Goal: Task Accomplishment & Management: Complete application form

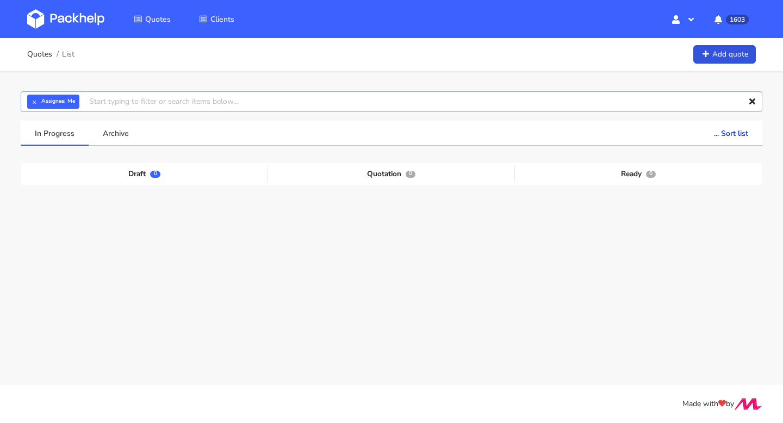
click at [131, 102] on input "text" at bounding box center [392, 101] width 742 height 21
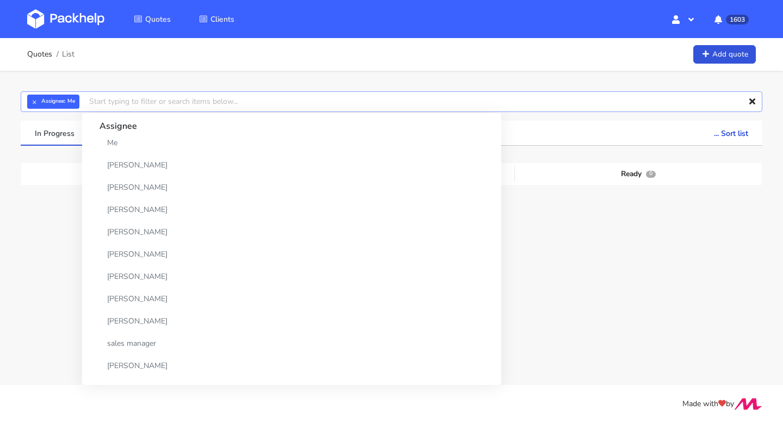
paste input "CBFC-3"
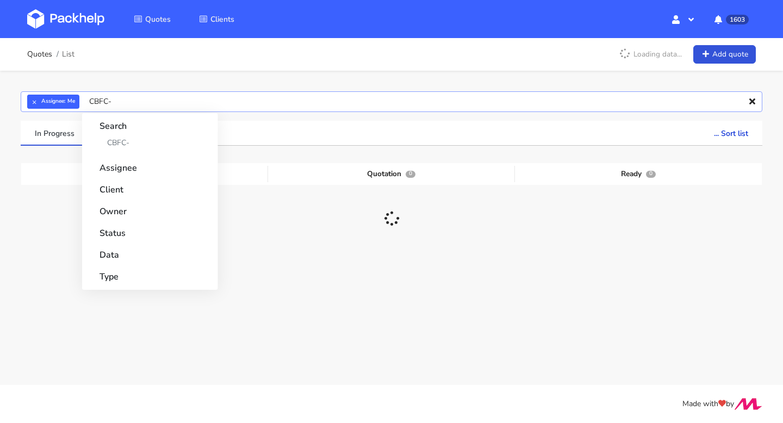
type input "CBFC"
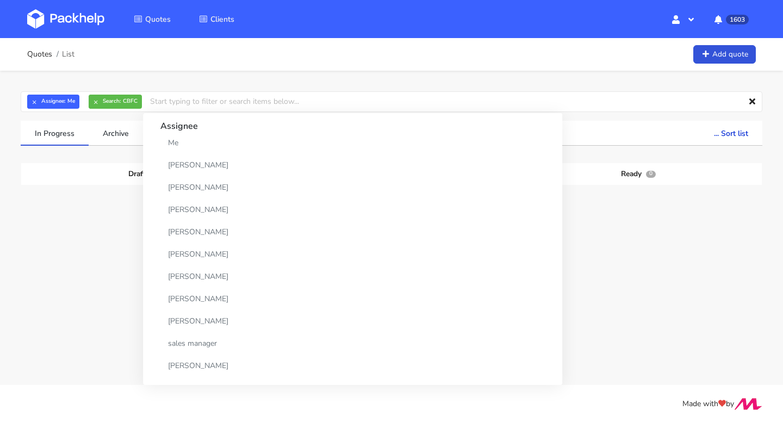
click at [495, 236] on div "28 Aug 2025" at bounding box center [468, 236] width 76 height 37
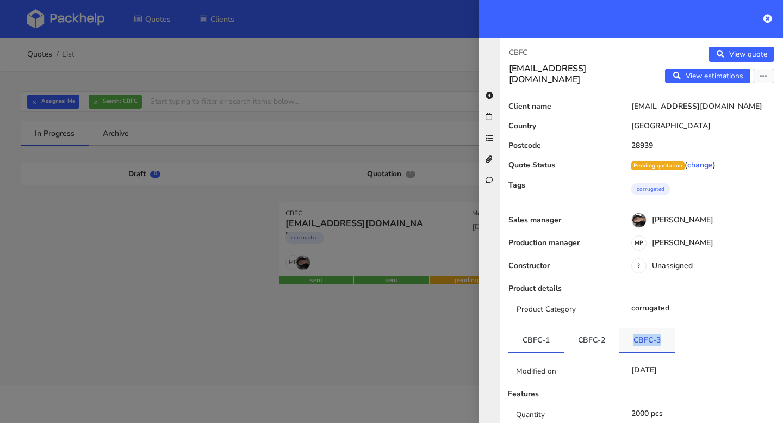
drag, startPoint x: 668, startPoint y: 339, endPoint x: 633, endPoint y: 339, distance: 35.4
click at [633, 339] on link "CBFC-3" at bounding box center [647, 340] width 55 height 24
copy link "CBFC-3"
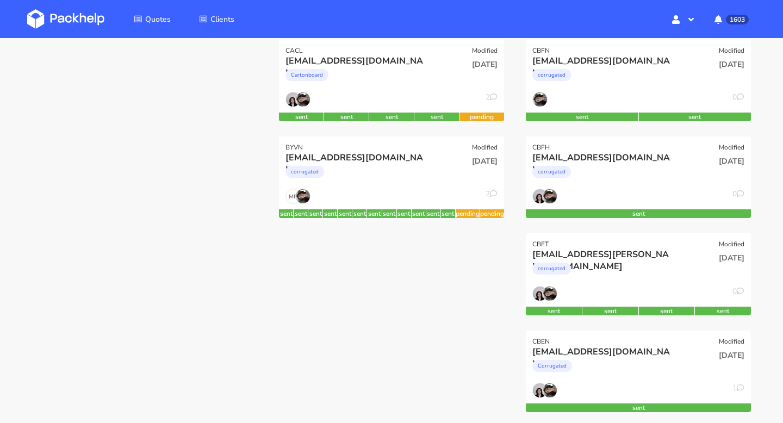
scroll to position [263, 0]
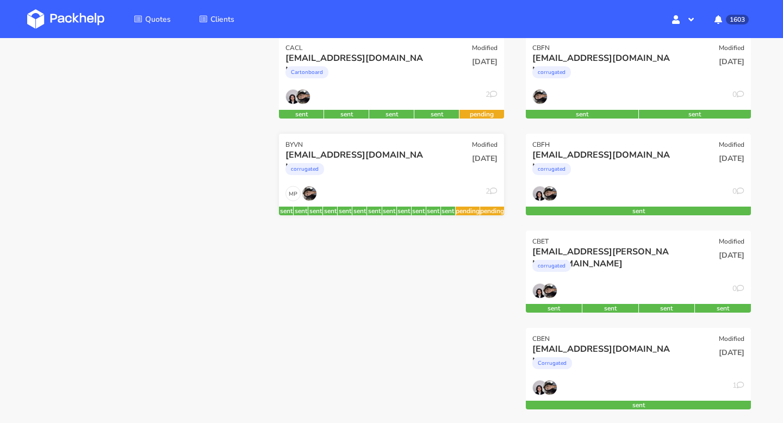
click at [391, 160] on div "[EMAIL_ADDRESS][DOMAIN_NAME]" at bounding box center [358, 155] width 144 height 12
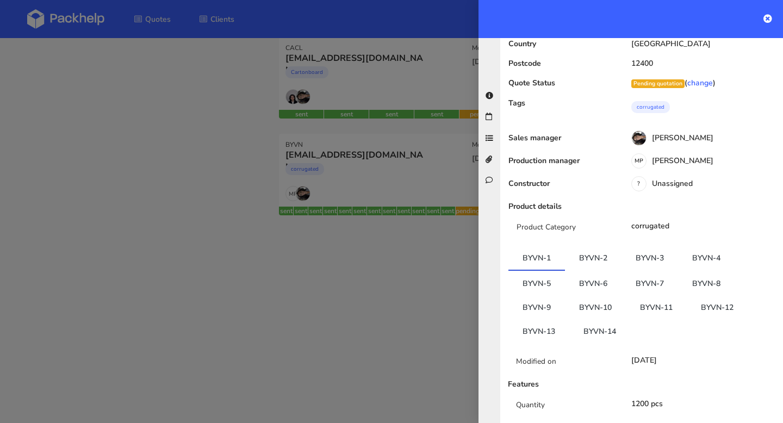
scroll to position [197, 0]
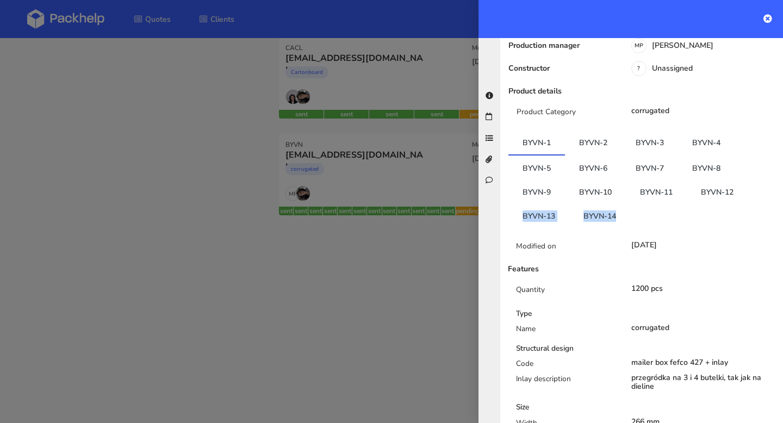
copy ul "BYVN-13 BYVN-14"
drag, startPoint x: 626, startPoint y: 214, endPoint x: 498, endPoint y: 221, distance: 128.0
click at [498, 221] on div "BYVN tic.saborita@gmail.com View quote View estimations Edit quote Reject quote…" at bounding box center [631, 230] width 305 height 385
click at [409, 239] on div at bounding box center [391, 211] width 783 height 423
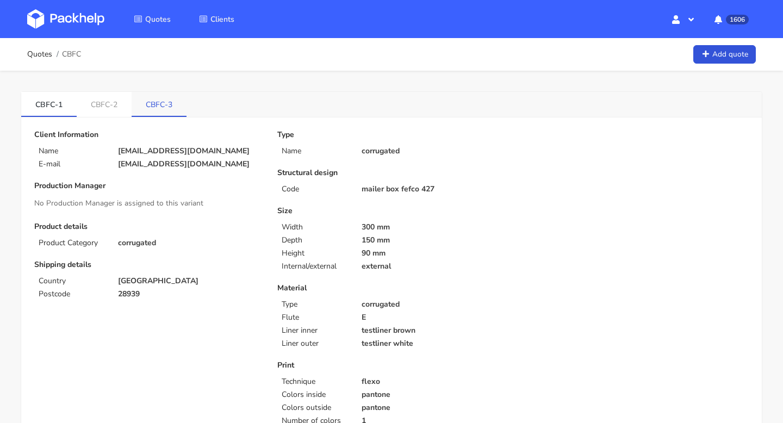
click at [154, 101] on link "CBFC-3" at bounding box center [159, 104] width 55 height 24
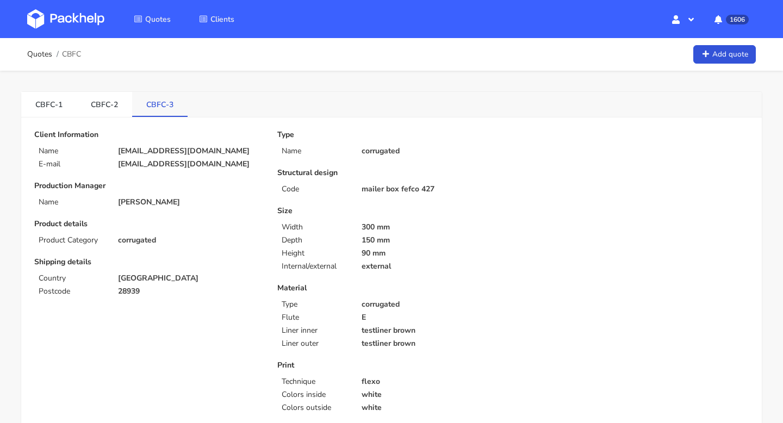
drag, startPoint x: 139, startPoint y: 110, endPoint x: 182, endPoint y: 110, distance: 43.0
click at [182, 110] on link "CBFC-3" at bounding box center [159, 104] width 55 height 24
copy link "CBFC-3"
drag, startPoint x: 177, startPoint y: 104, endPoint x: 145, endPoint y: 107, distance: 32.2
click at [145, 107] on link "CBFC-3" at bounding box center [159, 104] width 55 height 24
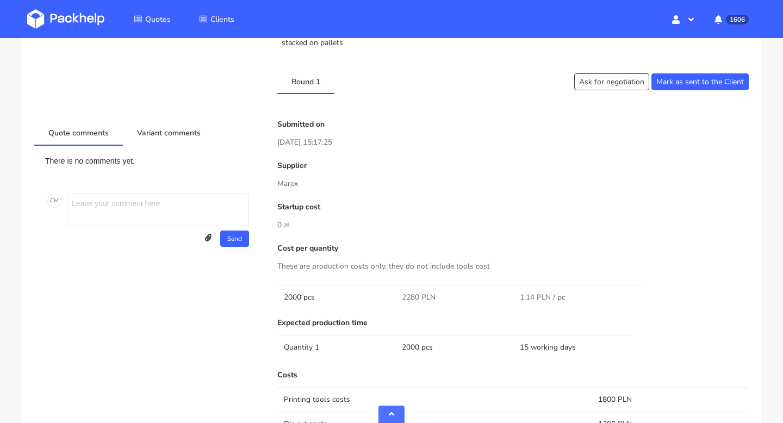
scroll to position [517, 0]
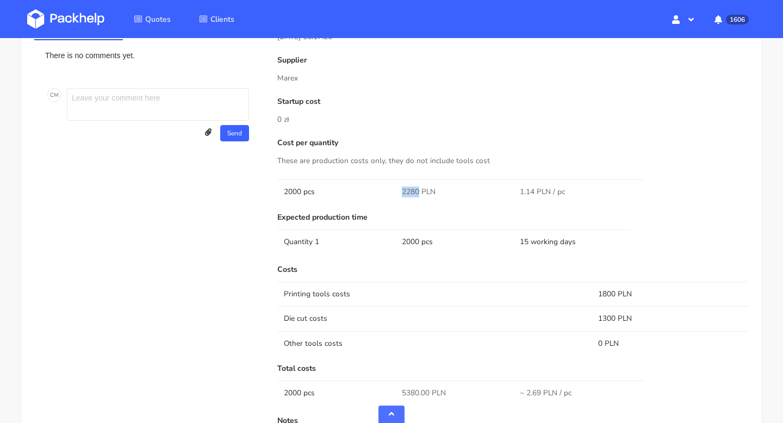
drag, startPoint x: 418, startPoint y: 191, endPoint x: 396, endPoint y: 191, distance: 22.3
click at [396, 191] on td "2280 PLN" at bounding box center [454, 192] width 118 height 24
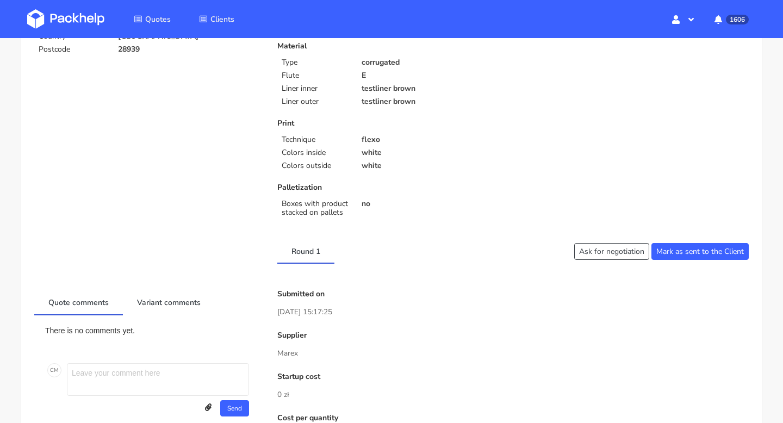
scroll to position [0, 0]
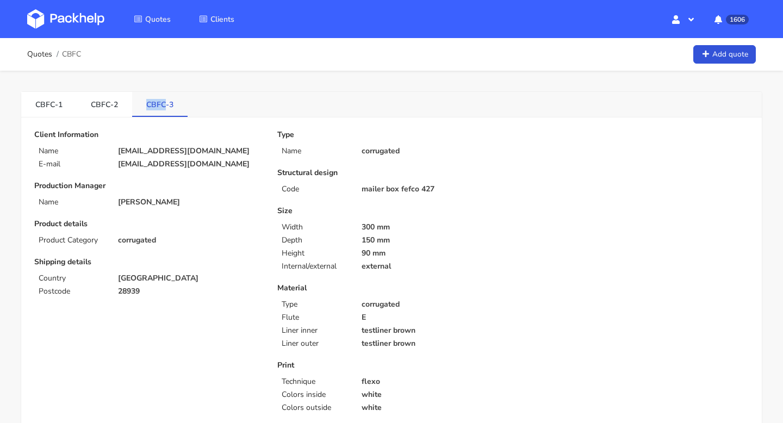
drag, startPoint x: 140, startPoint y: 107, endPoint x: 166, endPoint y: 107, distance: 25.6
click at [166, 107] on link "CBFC-3" at bounding box center [159, 104] width 55 height 24
copy link "CBFC"
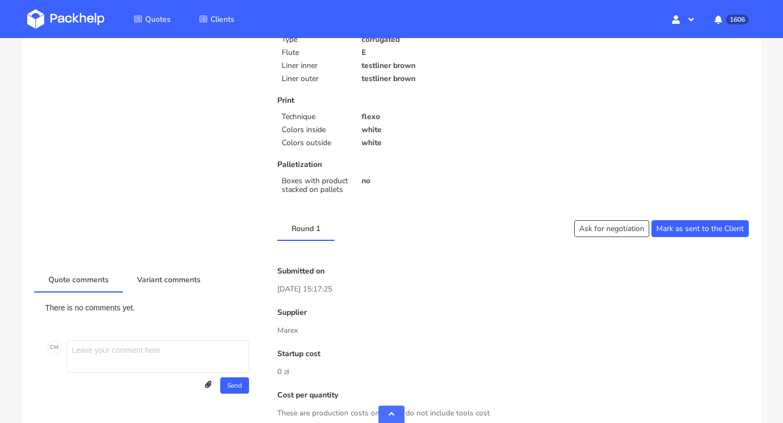
scroll to position [490, 0]
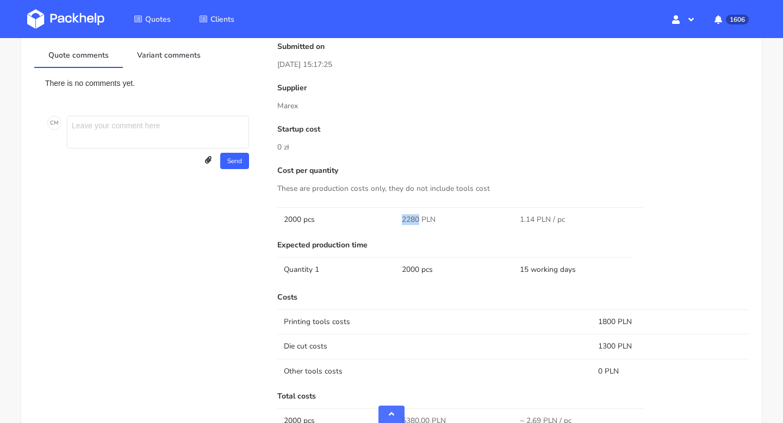
drag, startPoint x: 417, startPoint y: 220, endPoint x: 399, endPoint y: 220, distance: 18.0
click at [399, 220] on td "2280 PLN" at bounding box center [454, 219] width 118 height 24
copy span "2280"
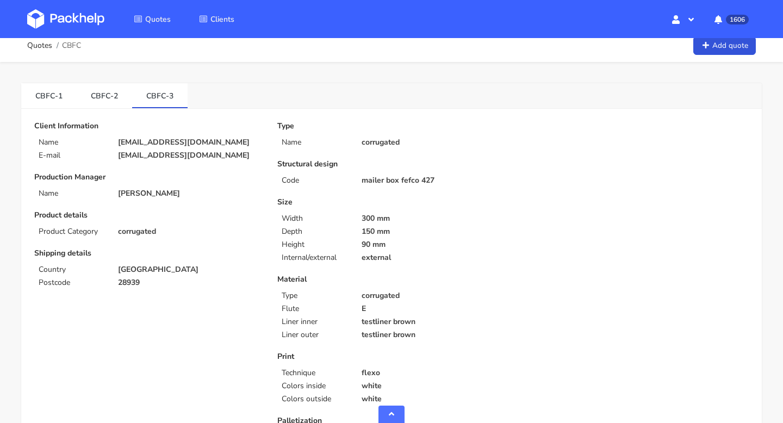
scroll to position [0, 0]
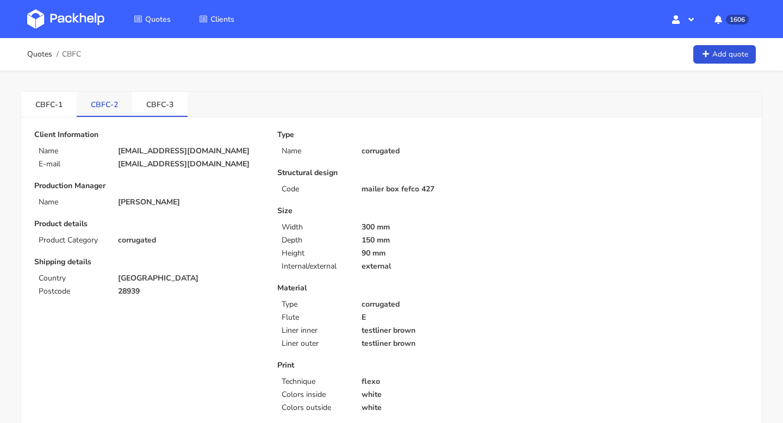
click at [91, 104] on link "CBFC-2" at bounding box center [104, 104] width 55 height 24
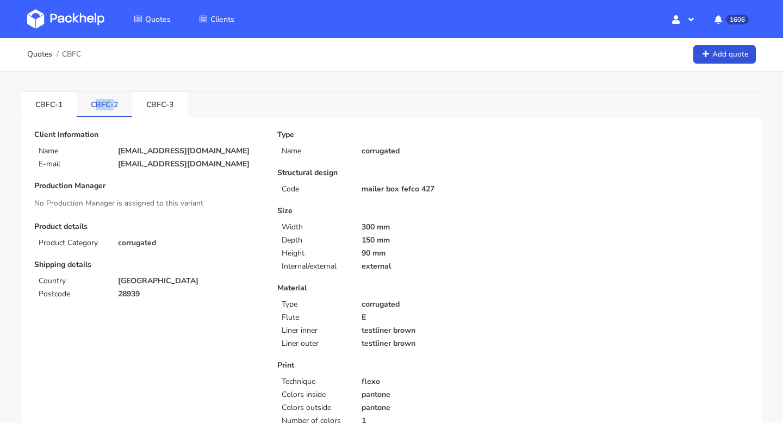
drag, startPoint x: 94, startPoint y: 107, endPoint x: 112, endPoint y: 108, distance: 17.5
click at [112, 108] on link "CBFC-2" at bounding box center [104, 104] width 55 height 24
drag, startPoint x: 82, startPoint y: 108, endPoint x: 120, endPoint y: 109, distance: 37.6
click at [120, 109] on link "CBFC-2" at bounding box center [104, 104] width 55 height 24
copy link "CBFC-2"
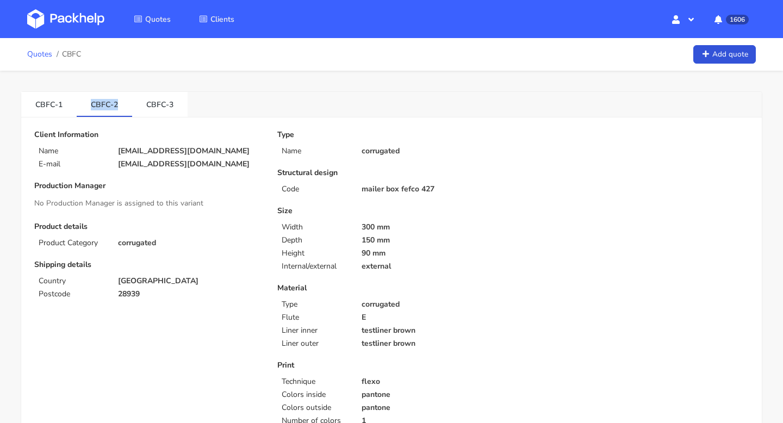
click at [35, 51] on link "Quotes" at bounding box center [39, 54] width 25 height 9
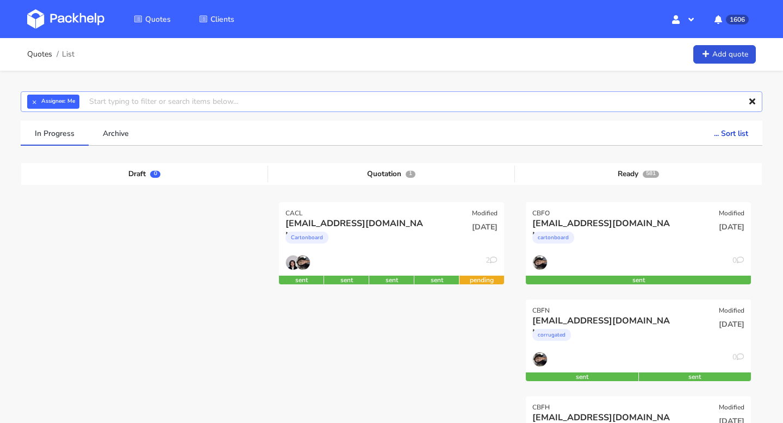
click at [251, 102] on input "text" at bounding box center [392, 101] width 742 height 21
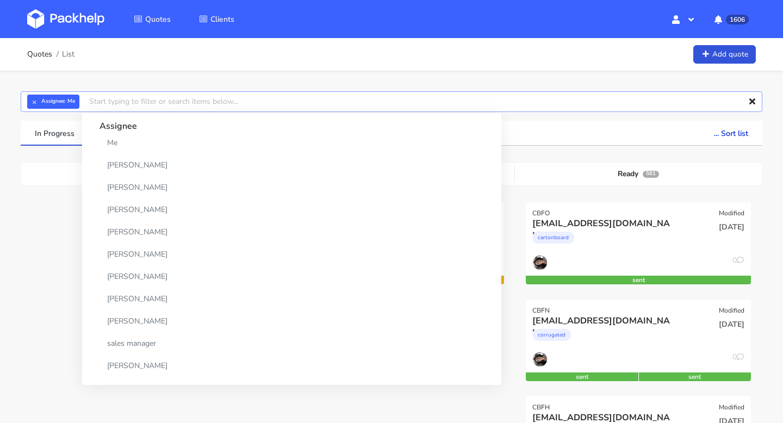
paste input "CBFC-2"
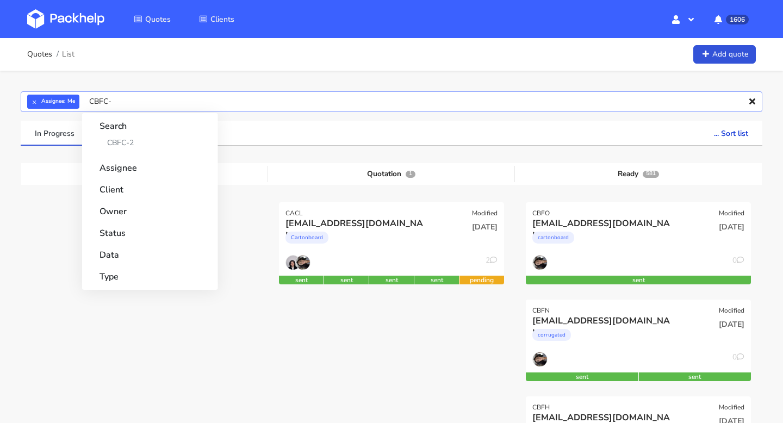
type input "CBFC"
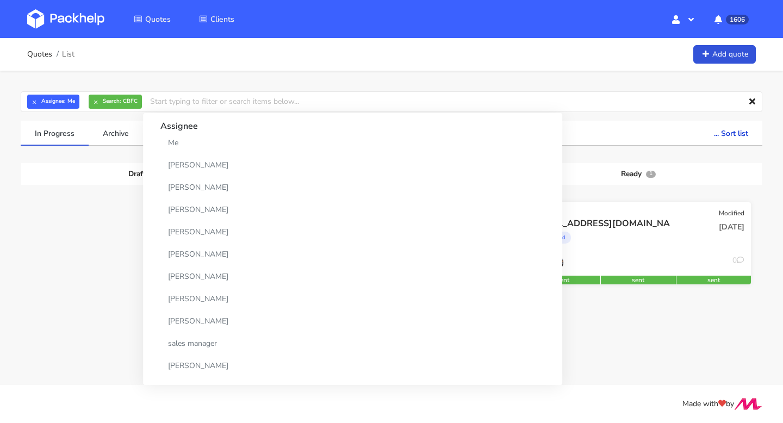
click at [637, 244] on div "corrugated" at bounding box center [605, 241] width 144 height 22
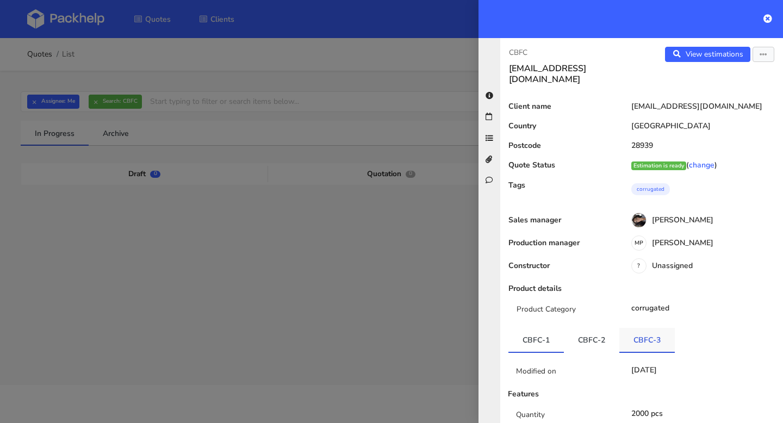
click at [652, 330] on link "CBFC-3" at bounding box center [647, 340] width 55 height 24
click at [764, 50] on button "button" at bounding box center [764, 54] width 22 height 15
click at [721, 94] on link "Edit quote" at bounding box center [729, 97] width 96 height 18
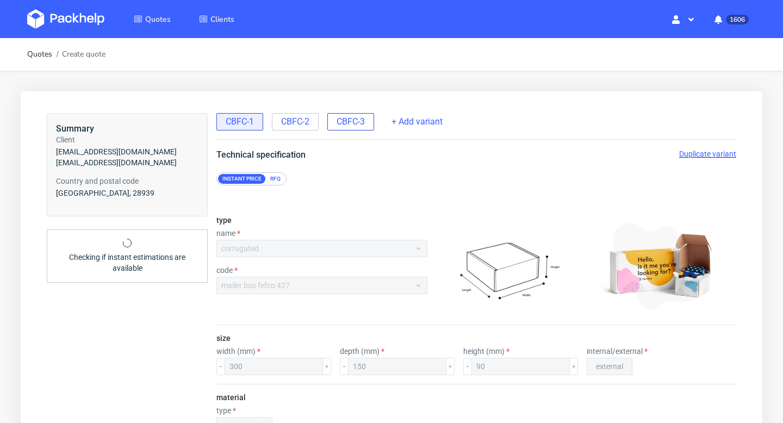
click at [361, 117] on span "CBFC-3" at bounding box center [351, 122] width 28 height 12
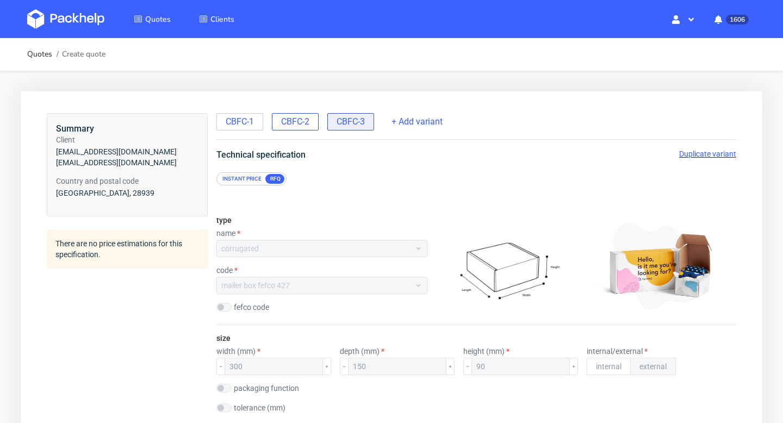
click at [303, 125] on span "CBFC-2" at bounding box center [295, 122] width 28 height 12
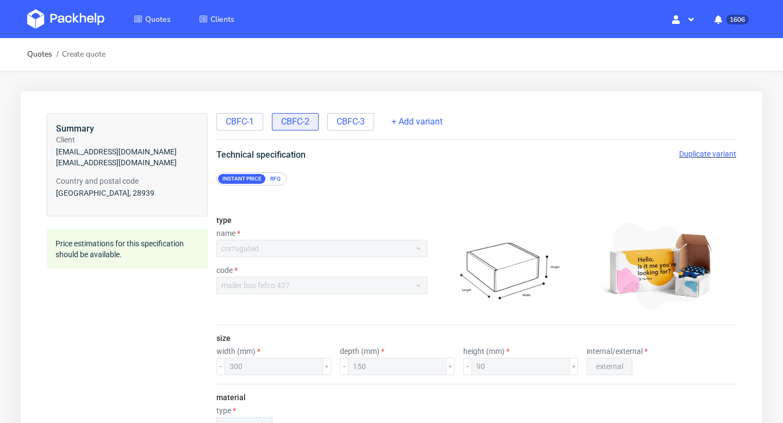
click at [691, 154] on span "Duplicate variant" at bounding box center [707, 154] width 57 height 9
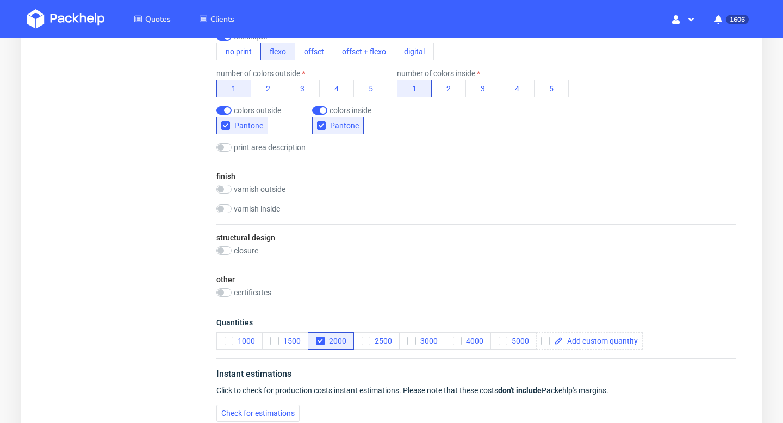
scroll to position [728, 0]
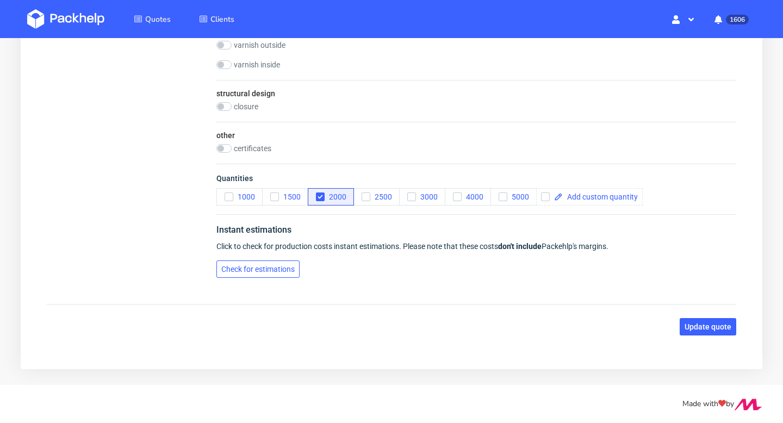
click at [268, 268] on span "Check for estimations" at bounding box center [257, 269] width 73 height 8
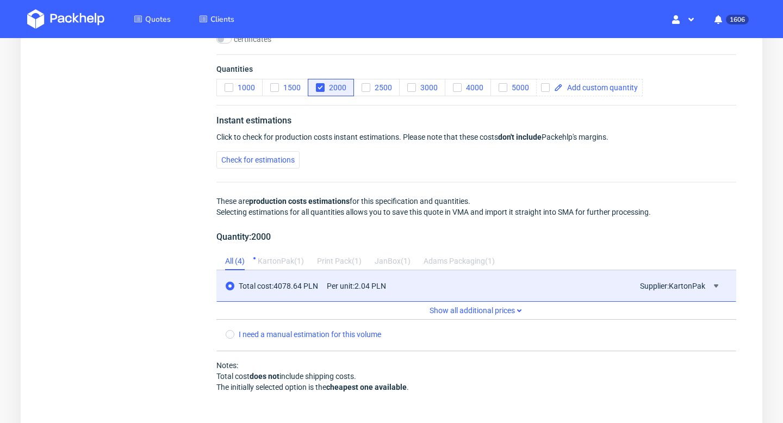
scroll to position [974, 0]
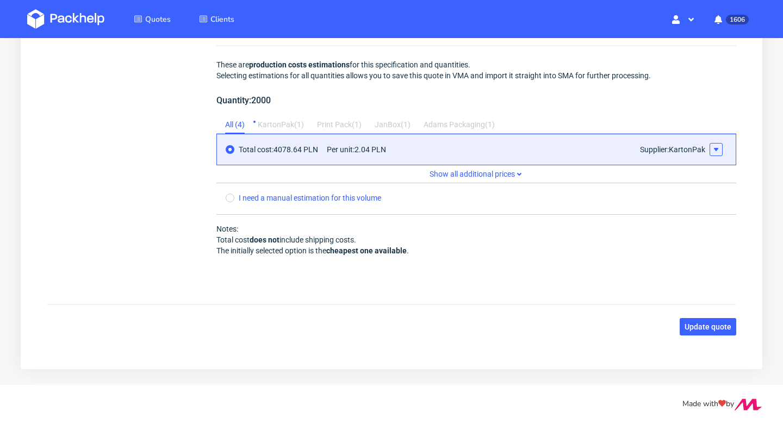
click at [719, 145] on icon at bounding box center [716, 149] width 9 height 9
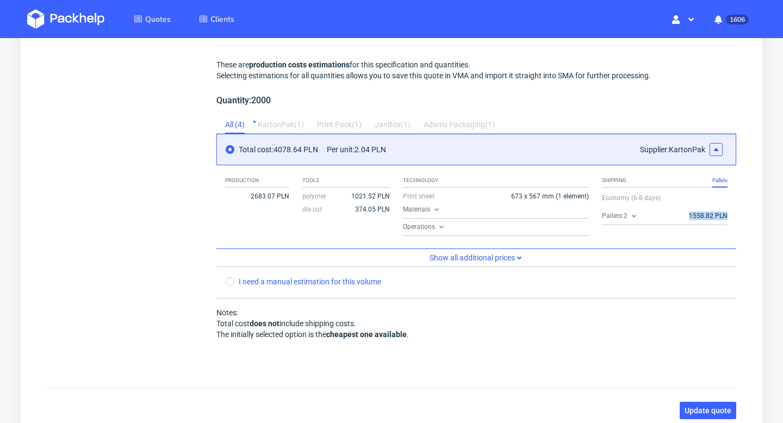
scroll to position [0, 9]
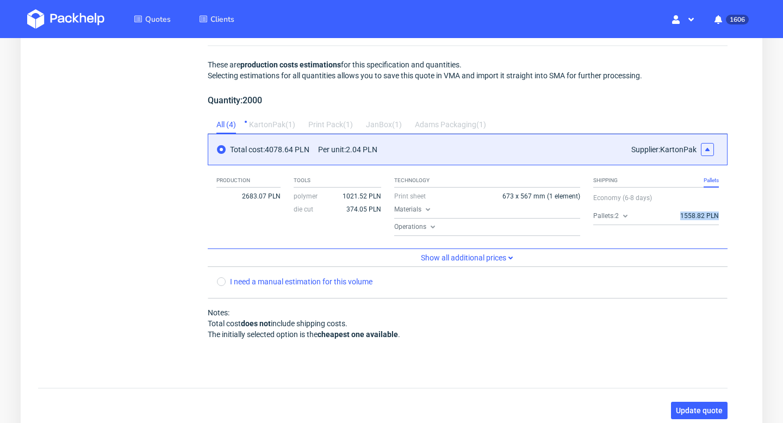
drag, startPoint x: 692, startPoint y: 214, endPoint x: 747, endPoint y: 215, distance: 55.5
copy span "1558.82 PLN"
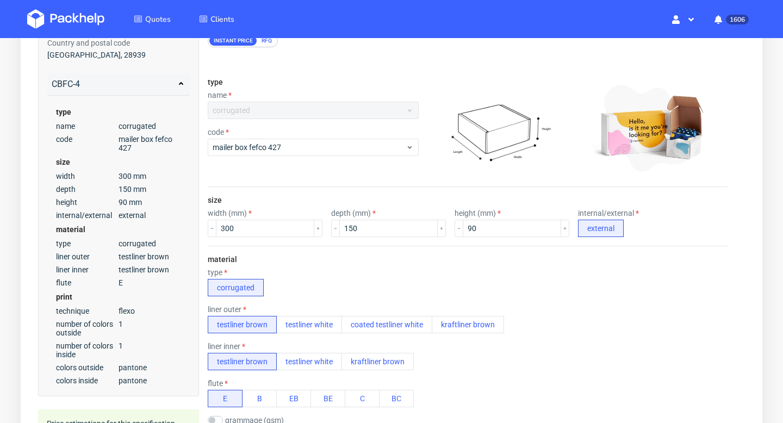
scroll to position [0, 0]
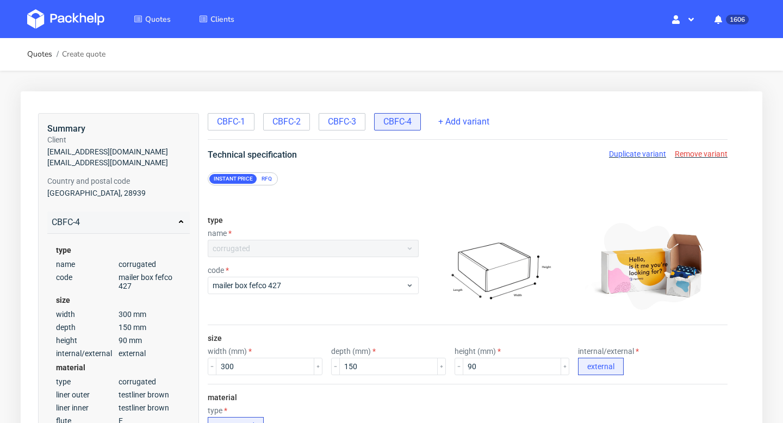
click at [693, 152] on span "Remove variant" at bounding box center [701, 154] width 53 height 9
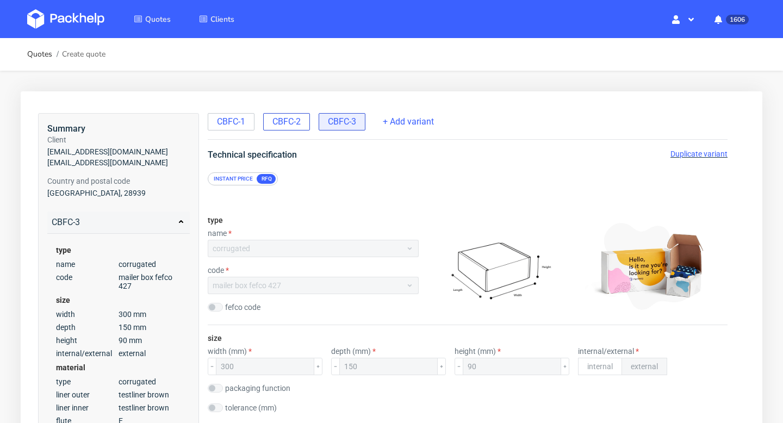
click at [292, 119] on span "CBFC-2" at bounding box center [287, 122] width 28 height 12
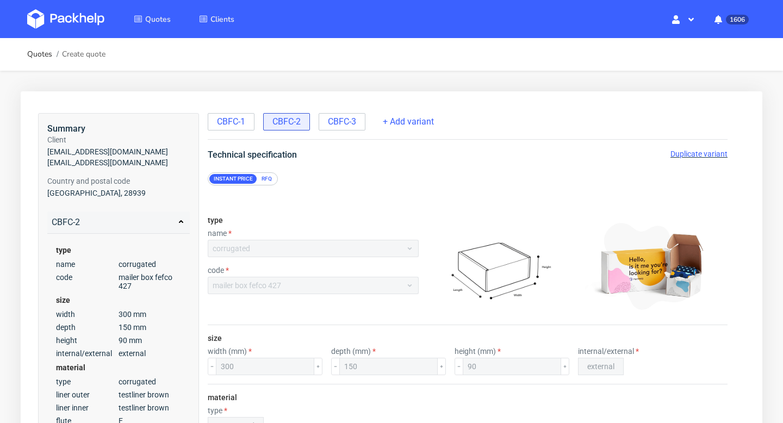
click at [707, 154] on span "Duplicate variant" at bounding box center [699, 154] width 57 height 9
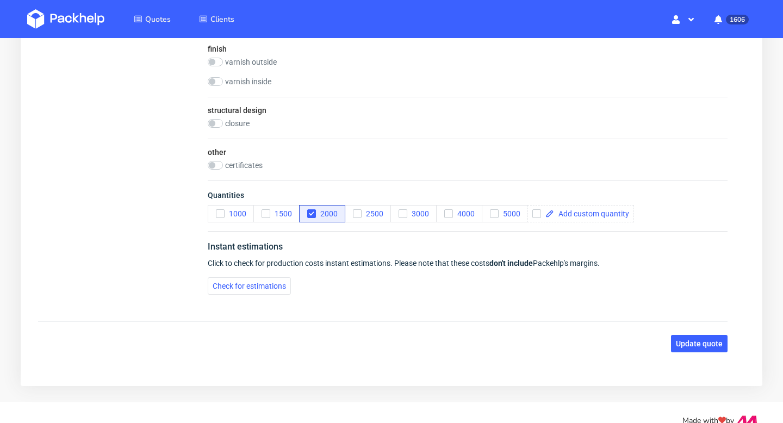
scroll to position [728, 0]
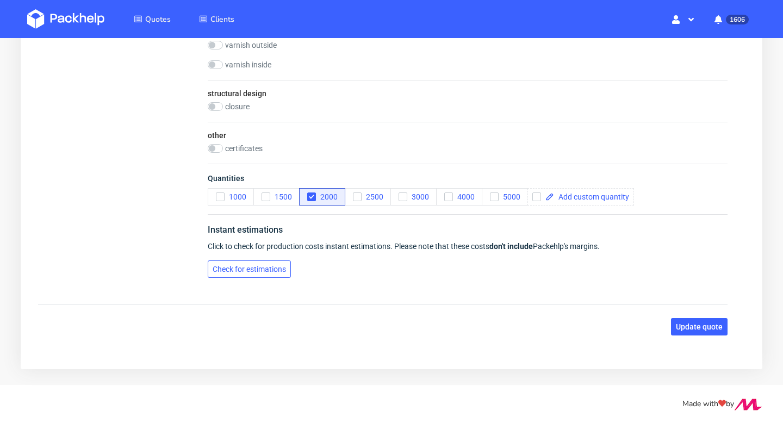
click at [277, 263] on button "Check for estimations" at bounding box center [249, 269] width 83 height 17
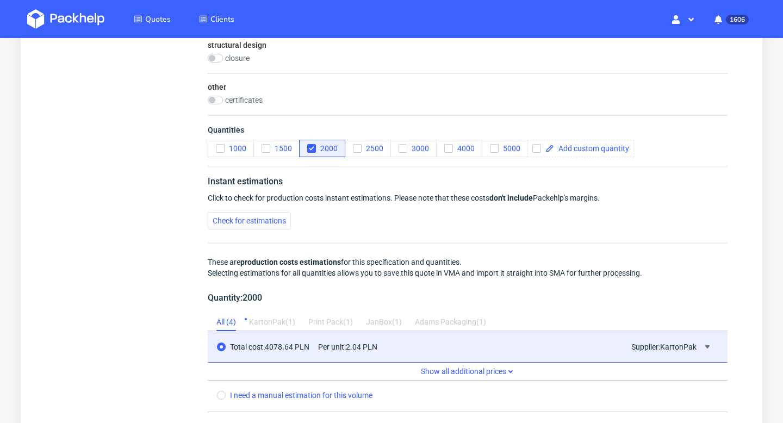
scroll to position [913, 0]
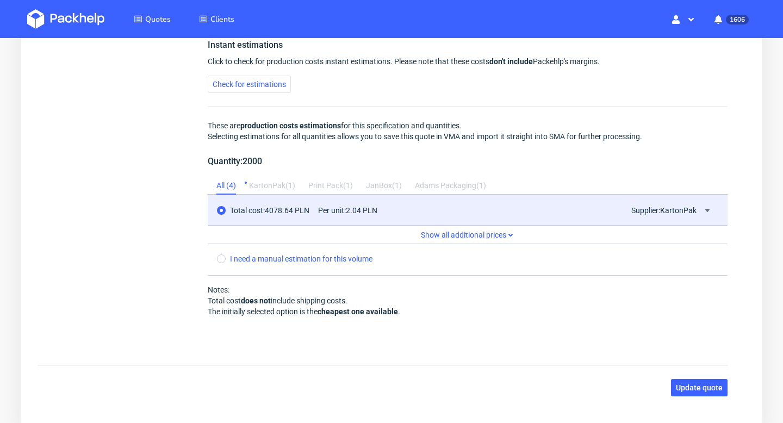
click at [325, 185] on div "Print Pack ( 1 )" at bounding box center [330, 185] width 45 height 17
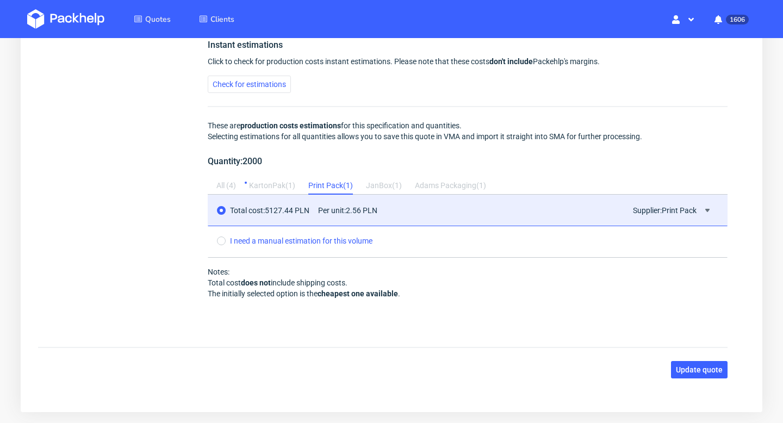
click at [279, 185] on div "KartonPak ( 1 )" at bounding box center [272, 185] width 46 height 17
click at [341, 185] on div "Print Pack ( 1 )" at bounding box center [330, 185] width 45 height 17
click at [276, 189] on div "KartonPak ( 1 )" at bounding box center [272, 185] width 46 height 17
click at [706, 211] on icon at bounding box center [707, 210] width 9 height 9
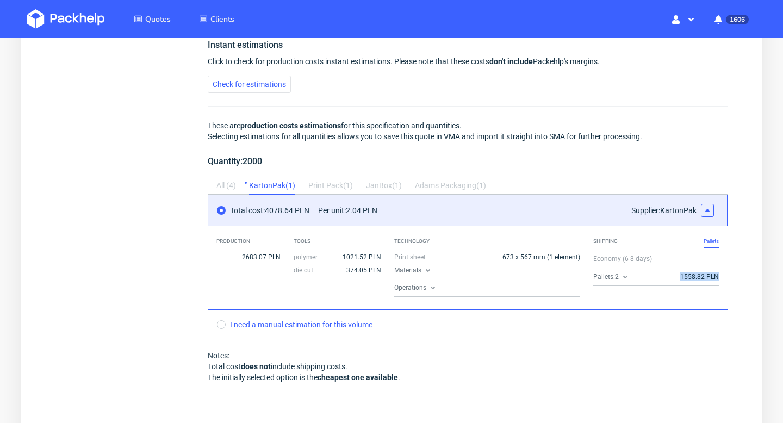
drag, startPoint x: 744, startPoint y: 276, endPoint x: 645, endPoint y: 276, distance: 98.5
copy div "1558.82 PLN"
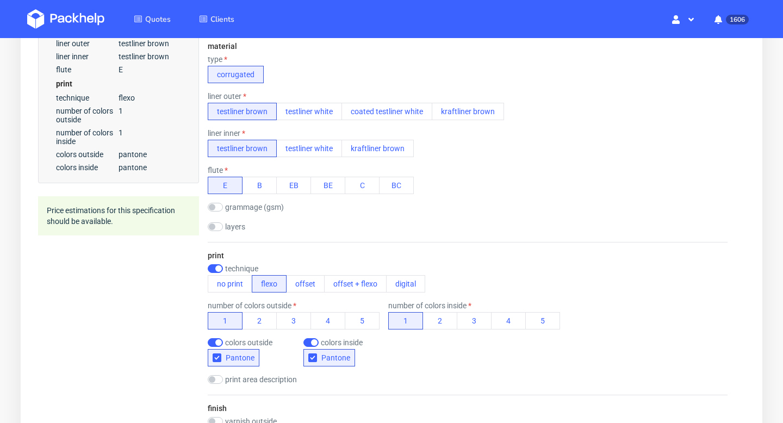
scroll to position [0, 0]
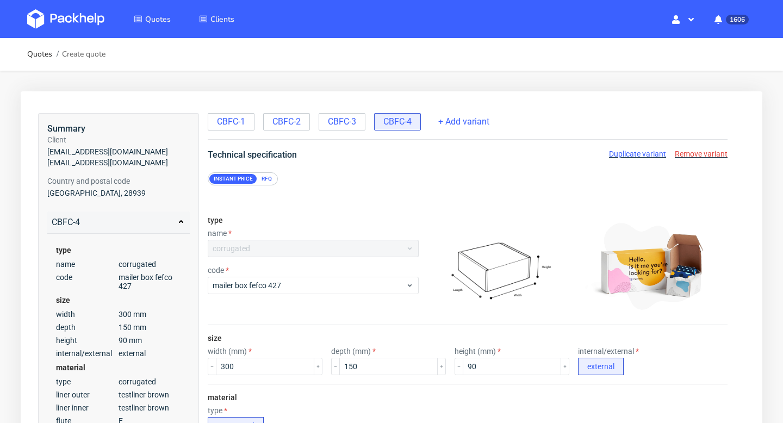
click at [703, 157] on span "Remove variant" at bounding box center [701, 154] width 53 height 9
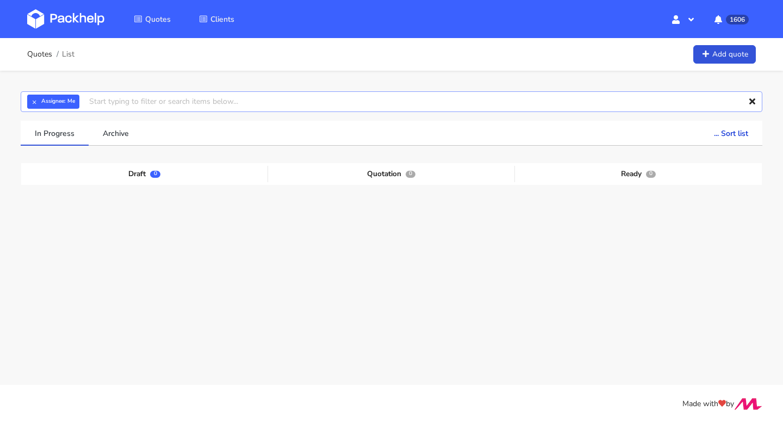
click at [115, 96] on input "text" at bounding box center [392, 101] width 742 height 21
paste input "CBFC-2"
type input "CBFC"
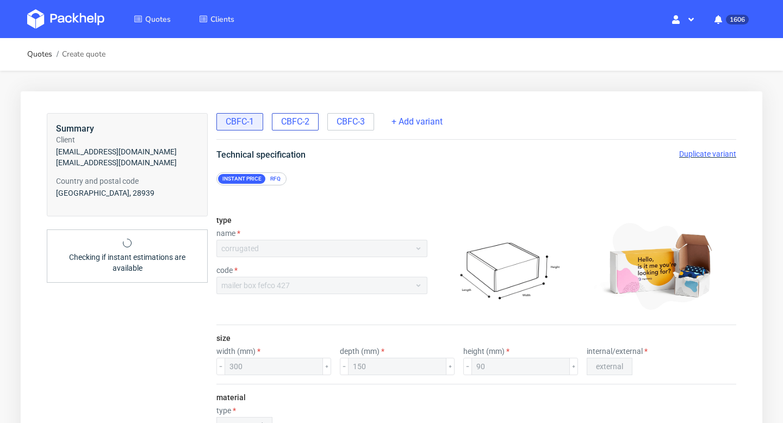
click at [310, 121] on span "CBFC-2" at bounding box center [295, 122] width 28 height 12
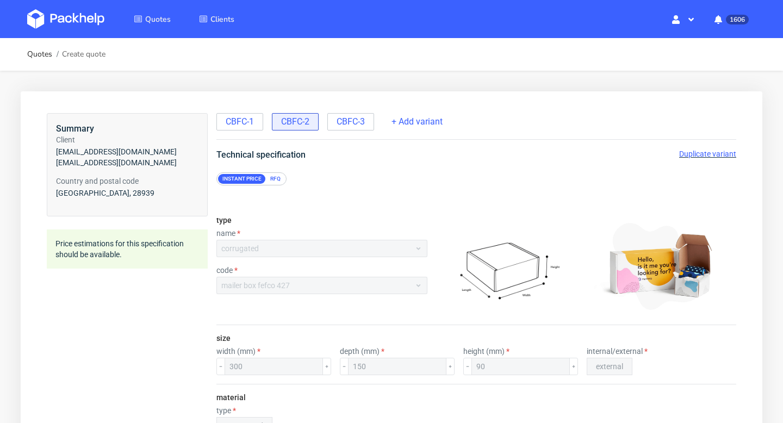
click at [698, 152] on span "Duplicate variant" at bounding box center [707, 154] width 57 height 9
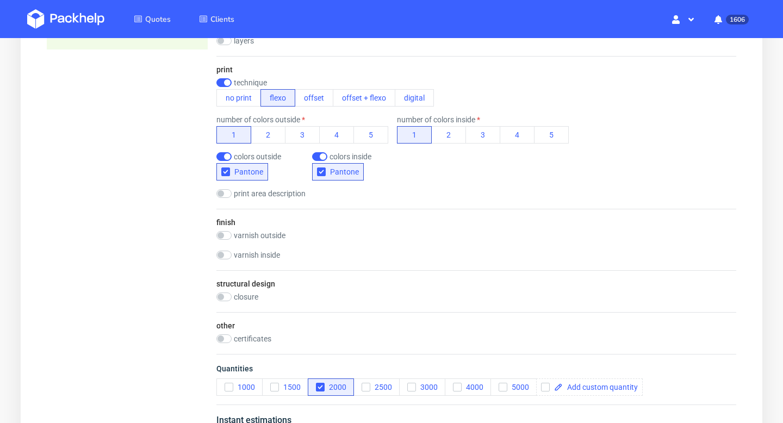
scroll to position [728, 0]
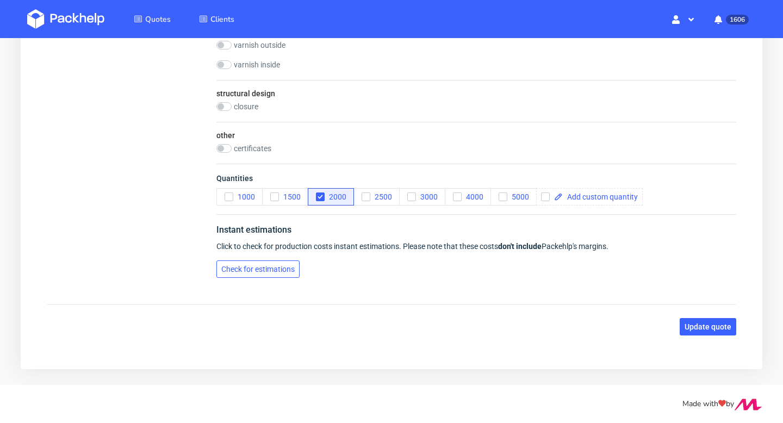
click at [272, 268] on span "Check for estimations" at bounding box center [257, 269] width 73 height 8
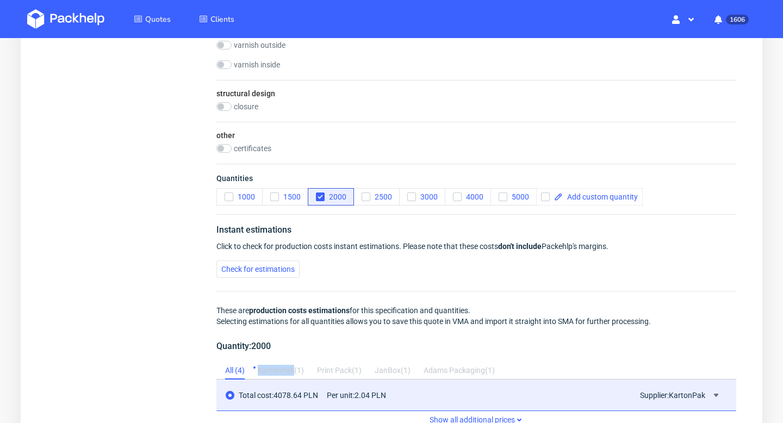
copy div "KartonPak"
drag, startPoint x: 257, startPoint y: 372, endPoint x: 294, endPoint y: 373, distance: 37.0
click at [294, 373] on div "All ( 4 ) KartonPak ( 1 ) Print Pack ( 1 ) JanBox ( 1 ) Adams Packaging ( 1 )" at bounding box center [356, 370] width 279 height 17
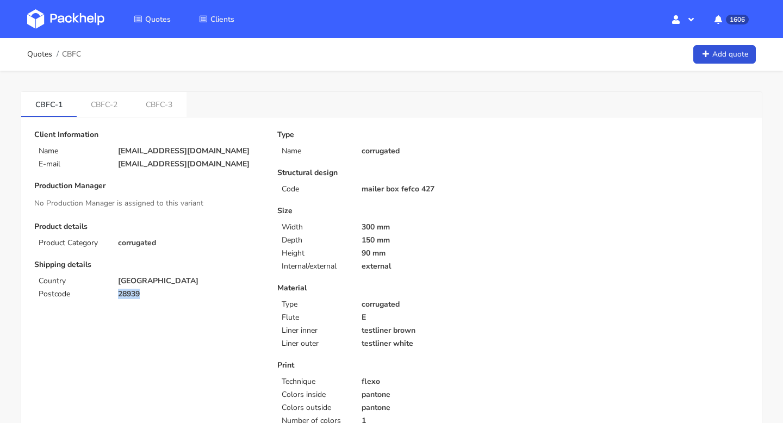
drag, startPoint x: 147, startPoint y: 315, endPoint x: 98, endPoint y: 314, distance: 48.4
click at [98, 299] on div "Postcode 28939" at bounding box center [148, 294] width 243 height 9
copy div "28939"
click at [119, 102] on link "CBFC-2" at bounding box center [104, 104] width 55 height 24
click at [140, 108] on link "CBFC-3" at bounding box center [159, 104] width 55 height 24
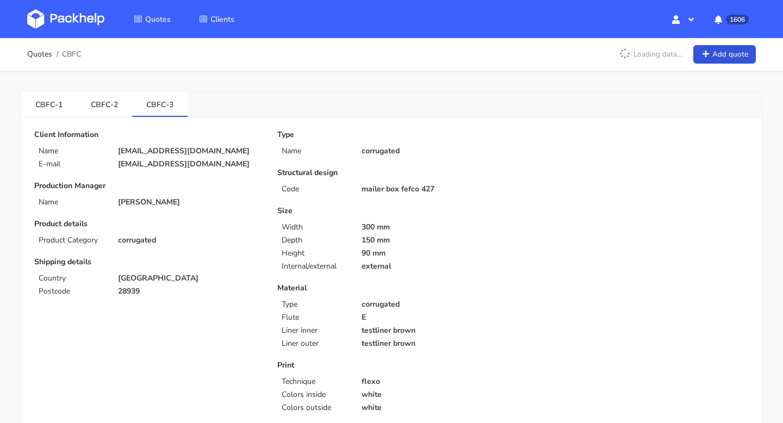
scroll to position [650, 0]
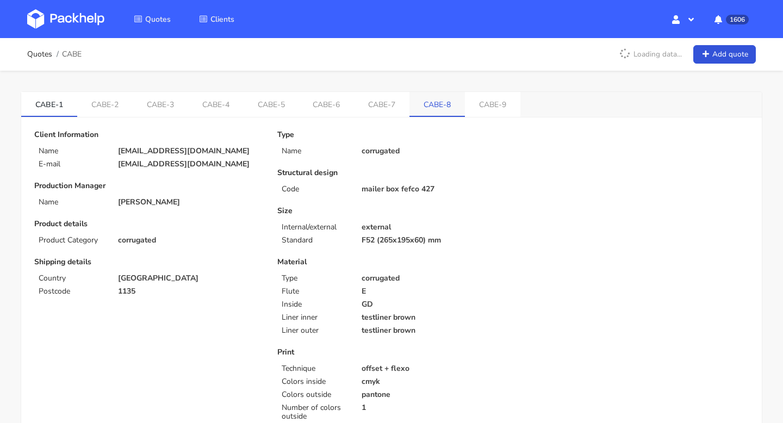
click at [439, 97] on link "CABE-8" at bounding box center [437, 104] width 55 height 24
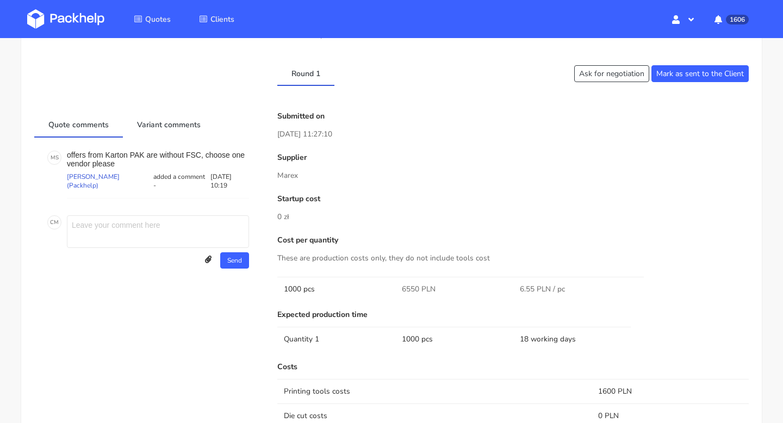
scroll to position [926, 0]
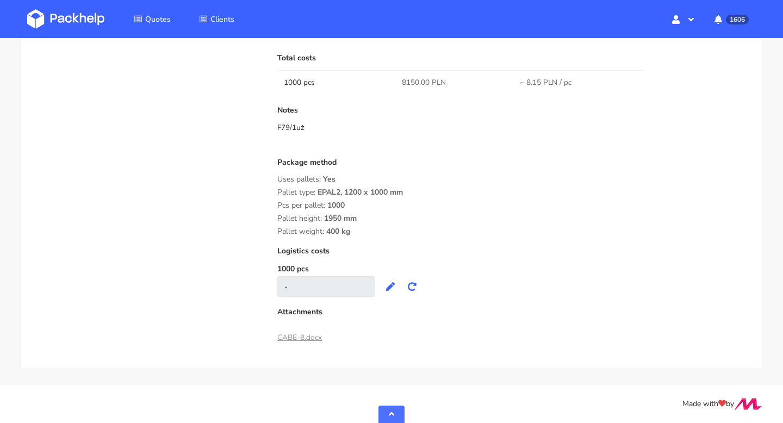
click at [304, 335] on link "CABE-8.docx" at bounding box center [299, 337] width 45 height 10
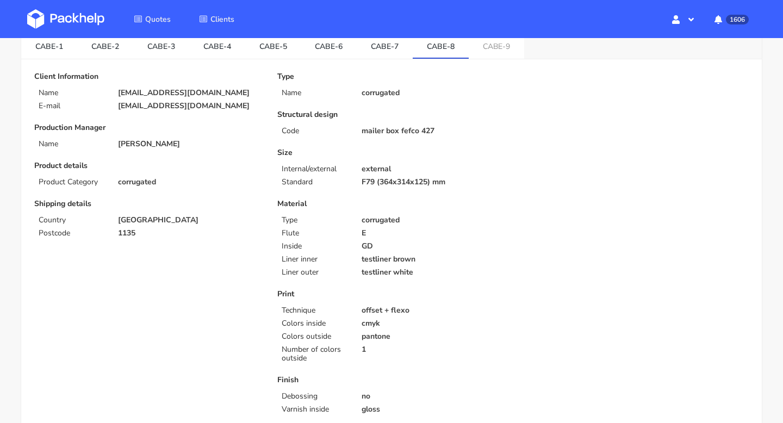
scroll to position [0, 0]
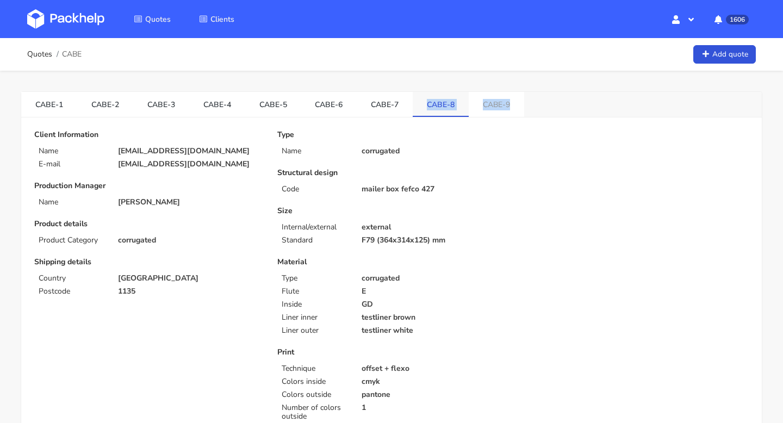
copy ul "CABE-8 CABE-9"
drag, startPoint x: 519, startPoint y: 102, endPoint x: 425, endPoint y: 105, distance: 93.6
click at [425, 105] on ul "CABE-1 CABE-2 CABE-3 CABE-4 CABE-5 CABE-6 CABE-7 CABE-8 CABE-9" at bounding box center [272, 104] width 503 height 25
click at [490, 102] on link "CABE-9" at bounding box center [496, 104] width 55 height 24
click at [438, 108] on link "CABE-8" at bounding box center [441, 104] width 56 height 24
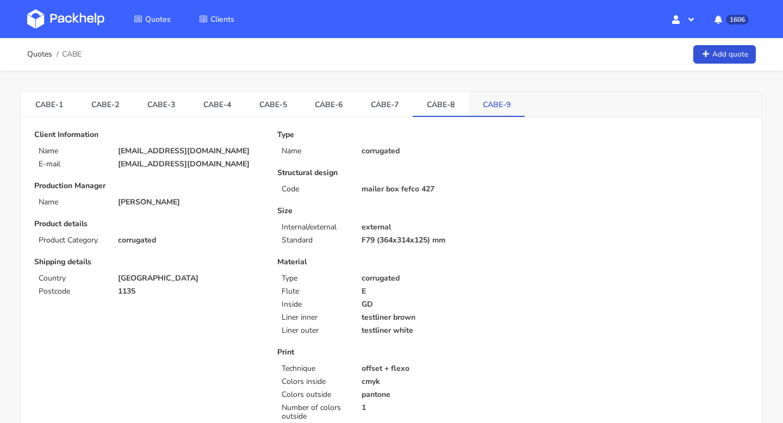
click at [493, 109] on link "CABE-9" at bounding box center [497, 104] width 56 height 24
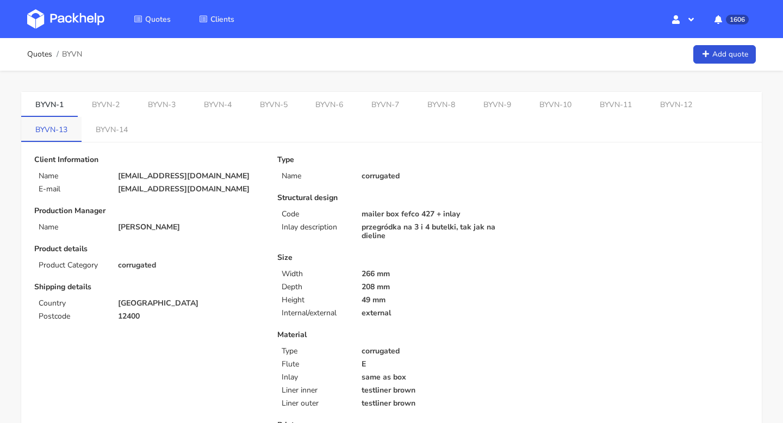
click at [82, 117] on link "BYVN-13" at bounding box center [51, 129] width 60 height 24
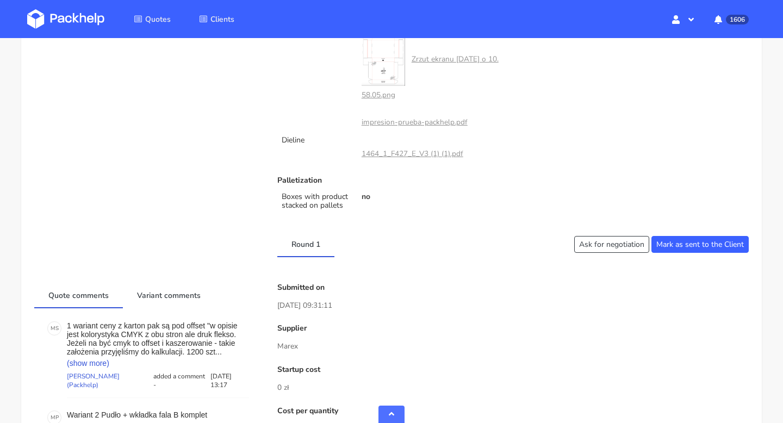
scroll to position [863, 0]
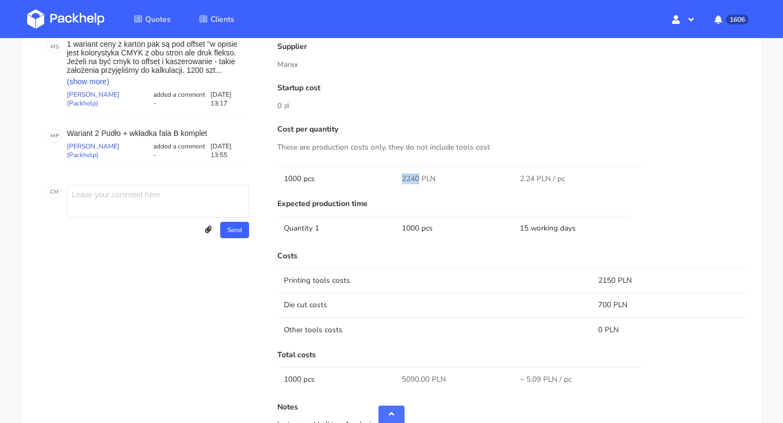
drag, startPoint x: 419, startPoint y: 180, endPoint x: 400, endPoint y: 180, distance: 19.0
click at [399, 180] on td "2240 PLN" at bounding box center [454, 178] width 118 height 24
copy span "2240"
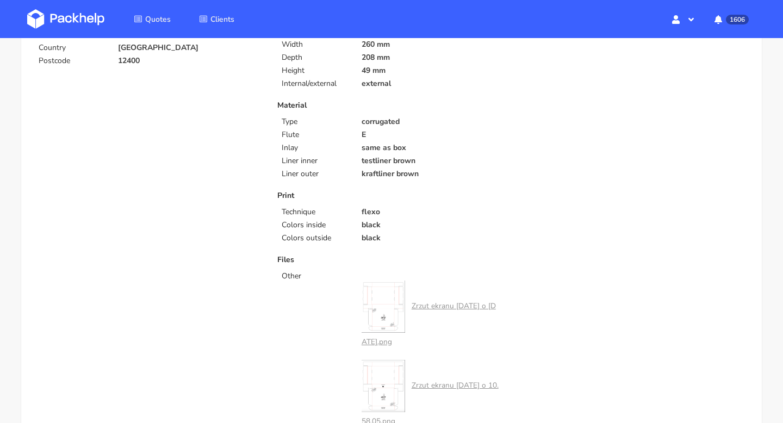
scroll to position [0, 0]
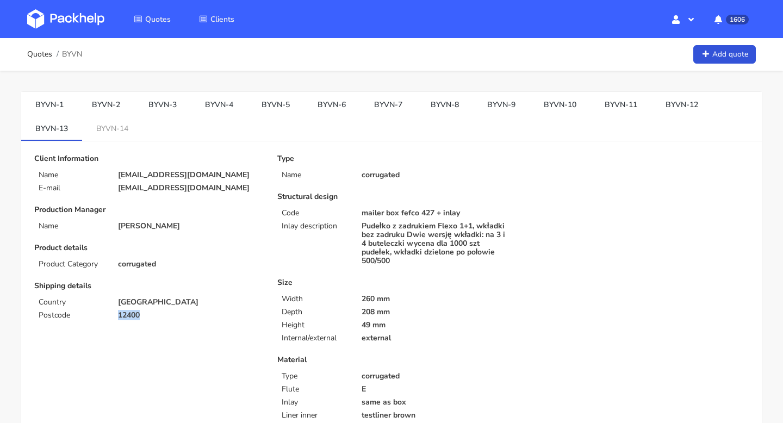
drag, startPoint x: 140, startPoint y: 321, endPoint x: 117, endPoint y: 316, distance: 23.5
copy p "12400"
click at [116, 133] on link "BYVN-14" at bounding box center [112, 128] width 60 height 24
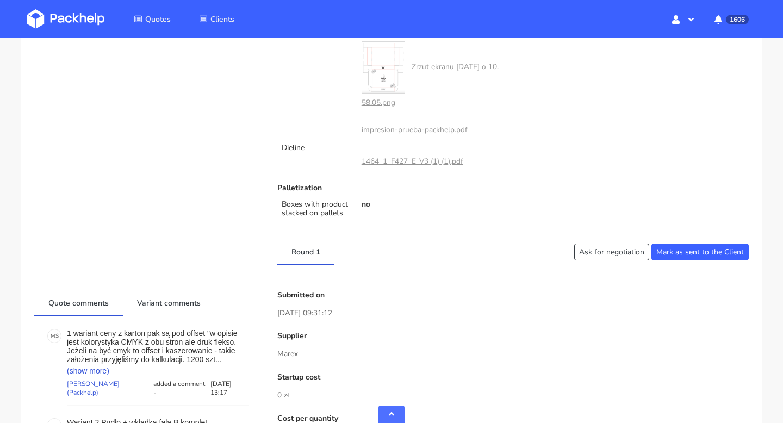
scroll to position [960, 0]
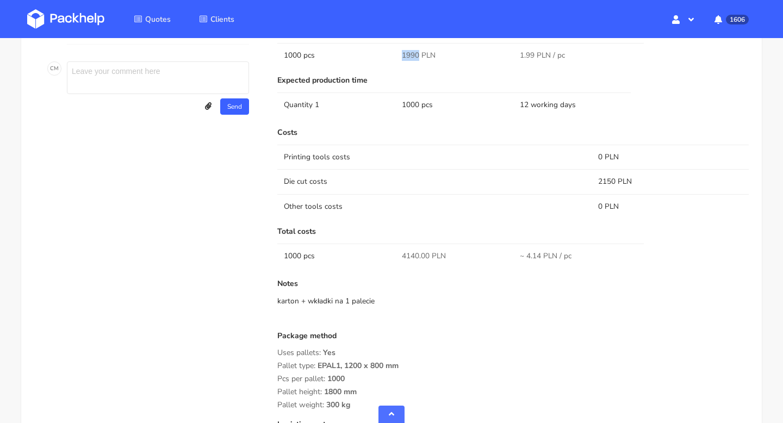
drag, startPoint x: 419, startPoint y: 57, endPoint x: 397, endPoint y: 54, distance: 22.5
click at [397, 54] on td "1990 PLN" at bounding box center [454, 55] width 118 height 24
copy span "1990"
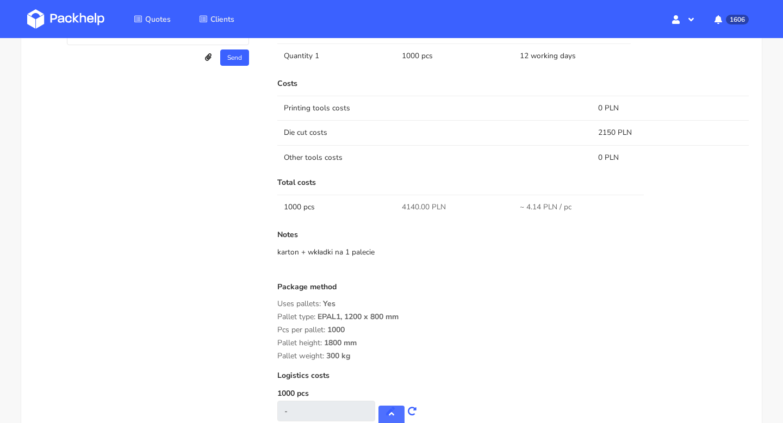
scroll to position [1134, 0]
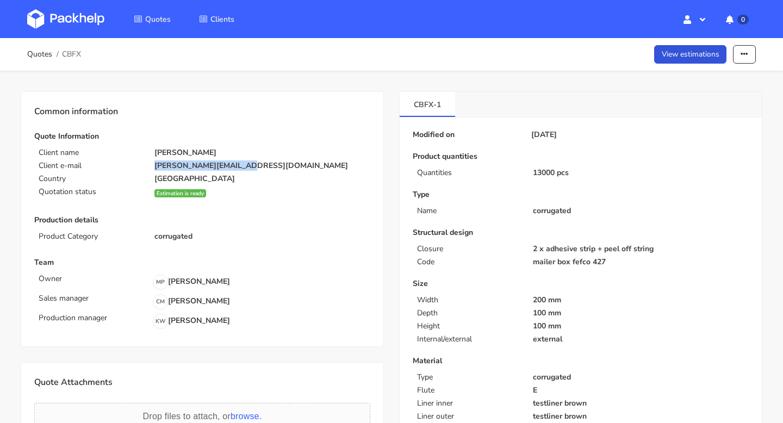
drag, startPoint x: 245, startPoint y: 165, endPoint x: 154, endPoint y: 165, distance: 91.4
click at [154, 165] on div "d.vutera@miaburton.com" at bounding box center [262, 166] width 231 height 9
copy p "d.vutera@miaburton.com"
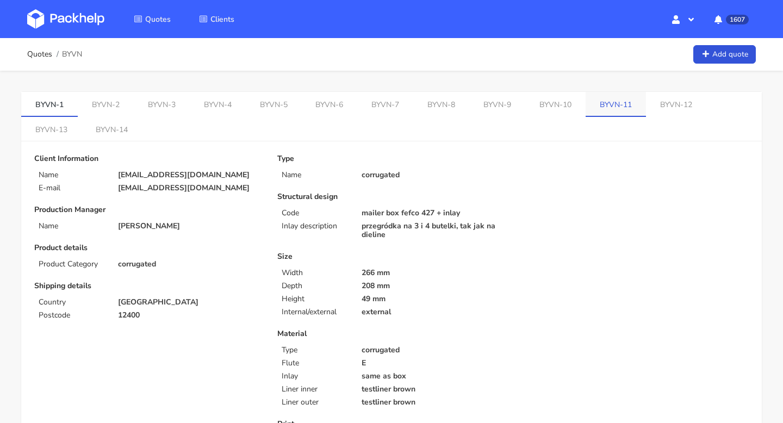
click at [596, 108] on link "BYVN-11" at bounding box center [616, 104] width 60 height 24
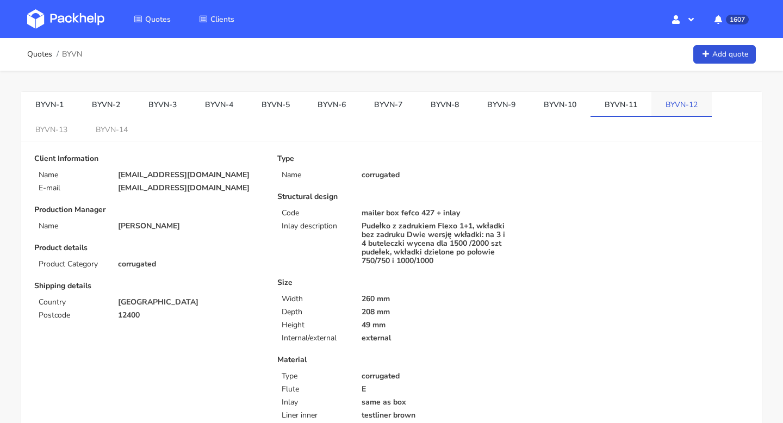
click at [671, 100] on link "BYVN-12" at bounding box center [682, 104] width 60 height 24
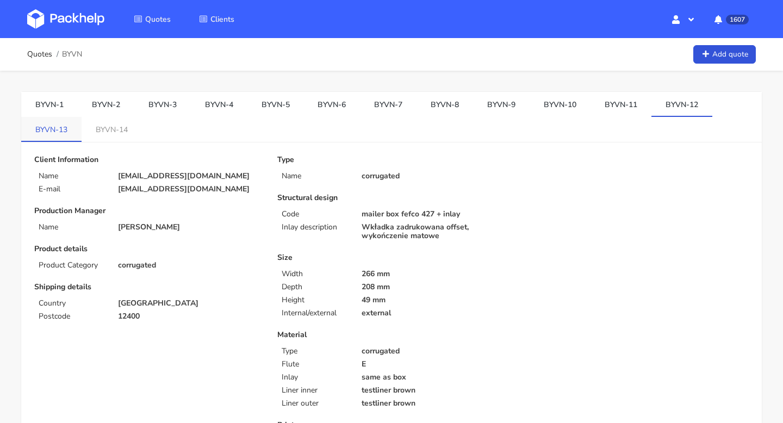
click at [55, 130] on link "BYVN-13" at bounding box center [51, 129] width 60 height 24
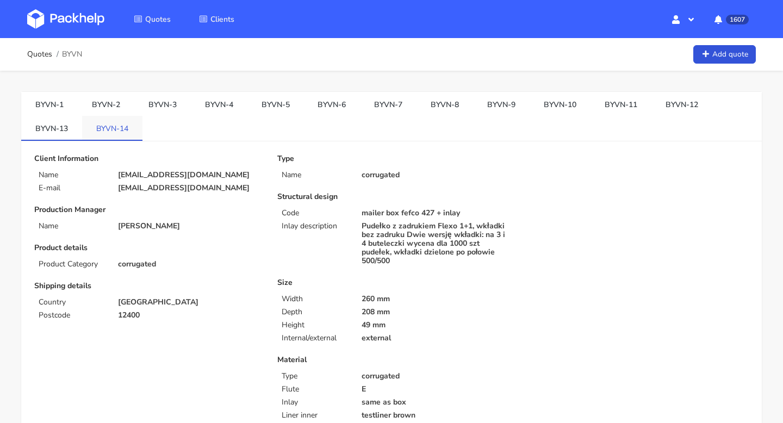
click at [120, 120] on link "BYVN-14" at bounding box center [112, 128] width 60 height 24
click at [616, 107] on link "BYVN-11" at bounding box center [621, 104] width 61 height 24
click at [56, 127] on link "BYVN-13" at bounding box center [51, 129] width 61 height 24
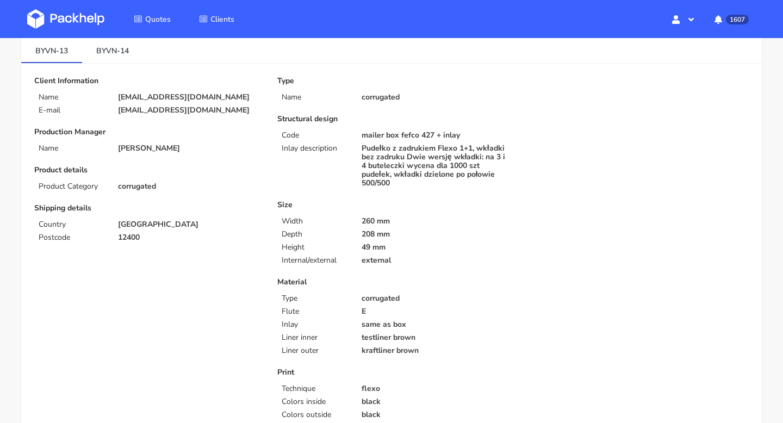
scroll to position [10, 0]
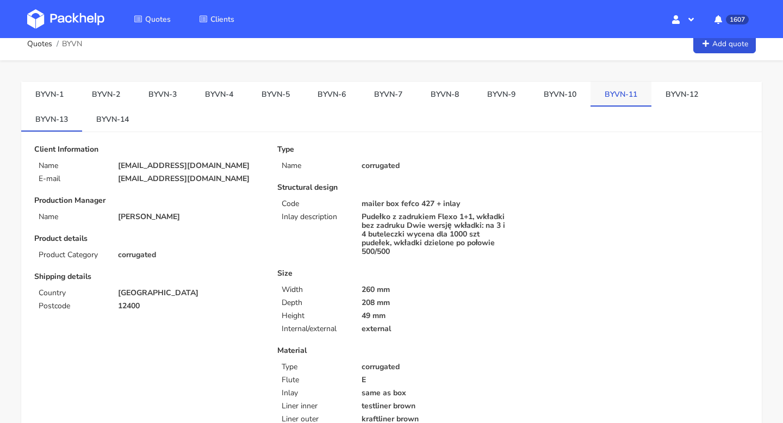
click at [613, 85] on link "BYVN-11" at bounding box center [621, 94] width 61 height 24
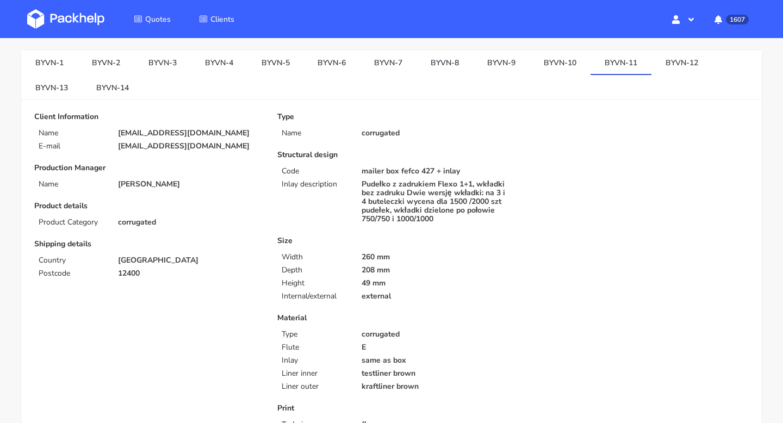
scroll to position [0, 0]
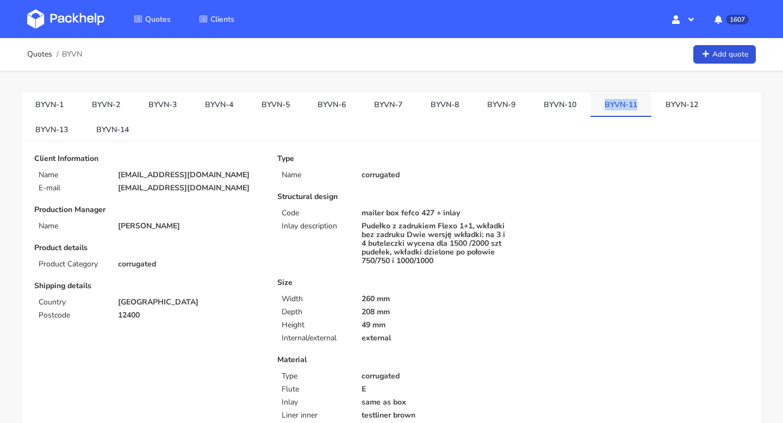
copy link "BYVN-11"
drag, startPoint x: 637, startPoint y: 104, endPoint x: 593, endPoint y: 106, distance: 43.5
click at [593, 106] on link "BYVN-11" at bounding box center [621, 104] width 61 height 24
copy link "BYVN-11"
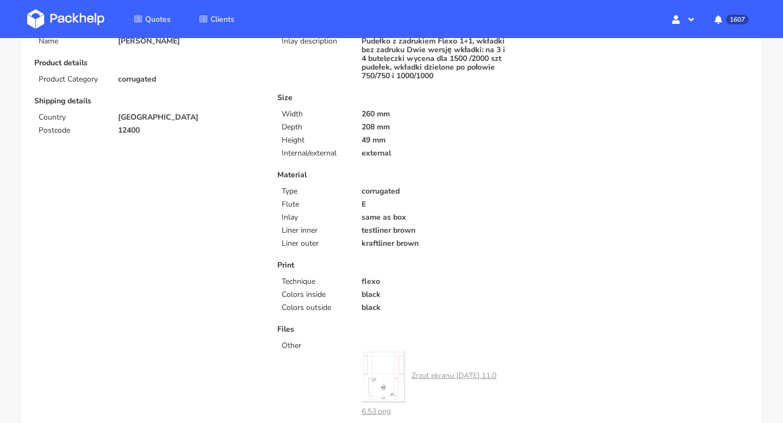
scroll to position [146, 0]
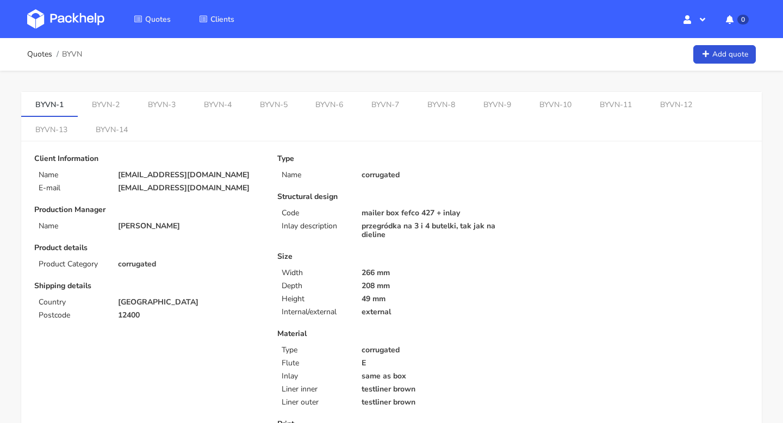
scroll to position [5, 0]
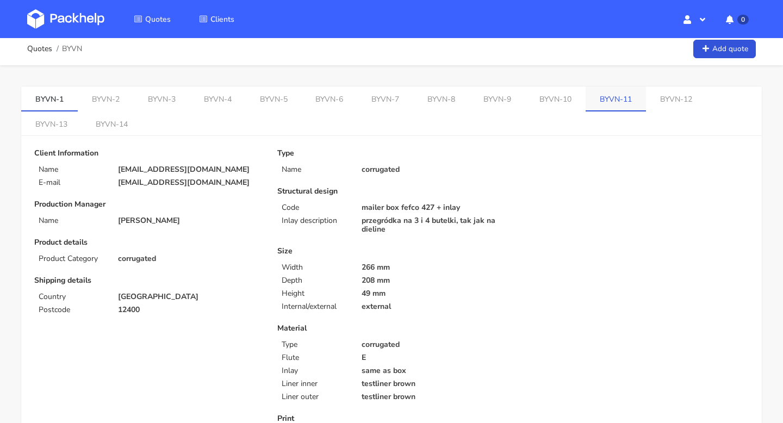
click at [602, 102] on link "BYVN-11" at bounding box center [616, 98] width 60 height 24
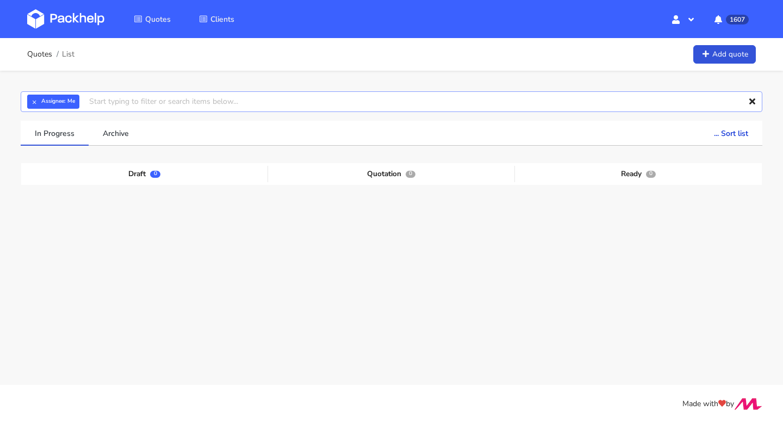
click at [117, 95] on input "text" at bounding box center [392, 101] width 742 height 21
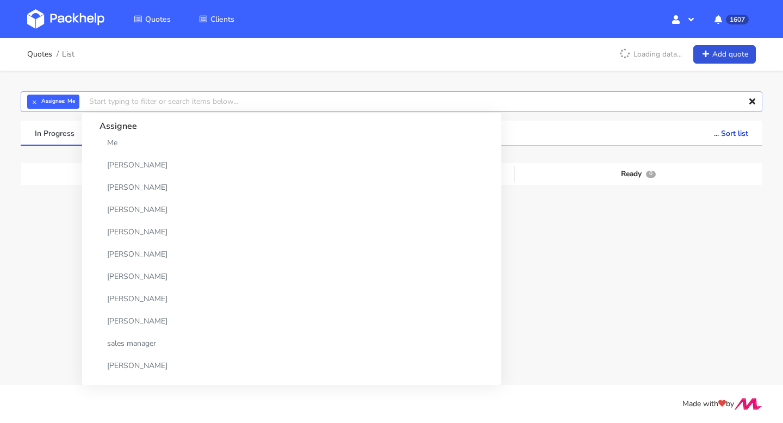
click at [117, 102] on input "text" at bounding box center [392, 101] width 742 height 21
paste input "CABE"
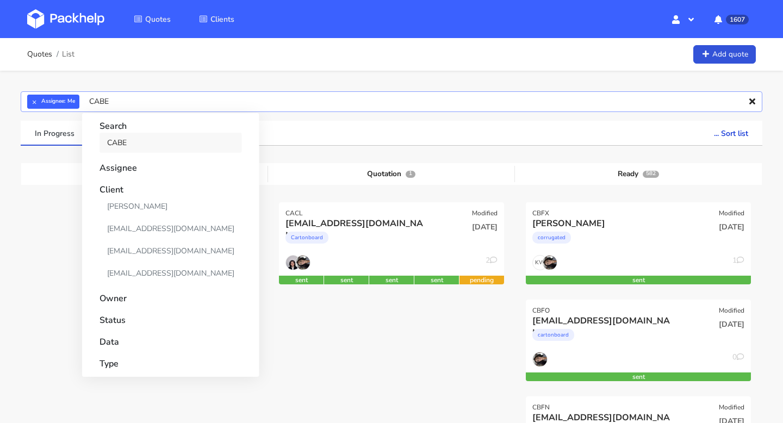
type input "CABE"
click at [125, 137] on link "CABE" at bounding box center [171, 143] width 143 height 20
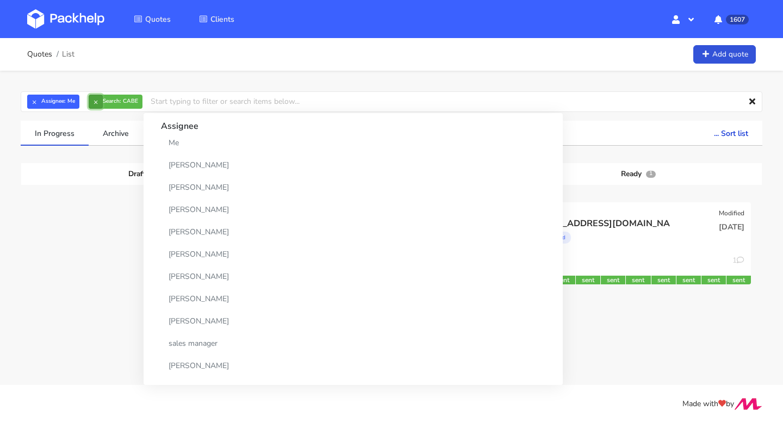
click at [95, 101] on button "×" at bounding box center [96, 102] width 14 height 14
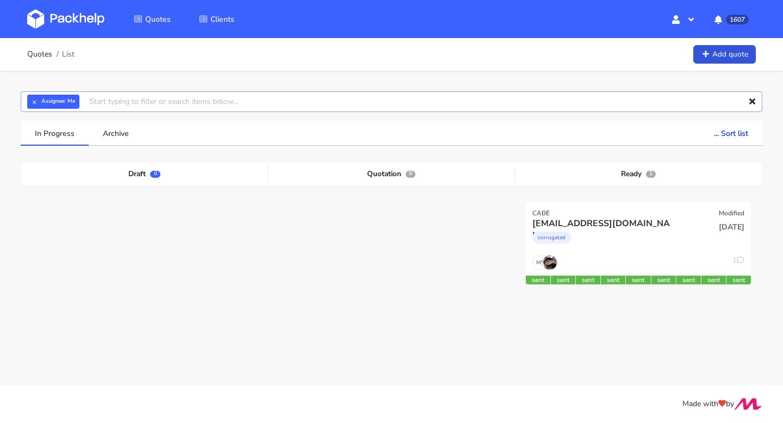
click at [95, 101] on input "text" at bounding box center [392, 101] width 742 height 21
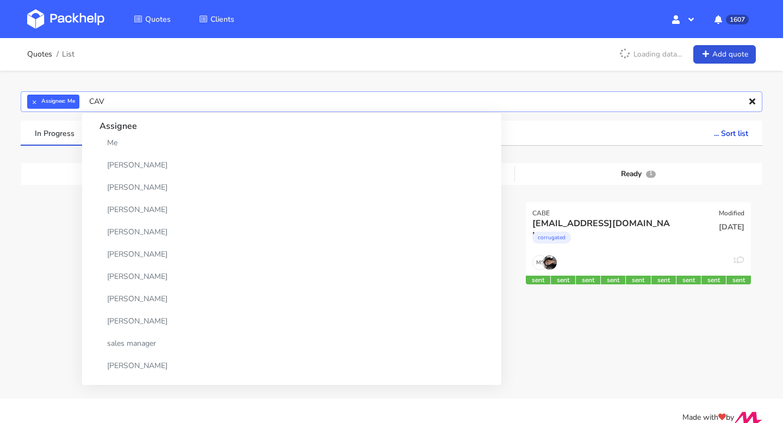
type input "CAVA"
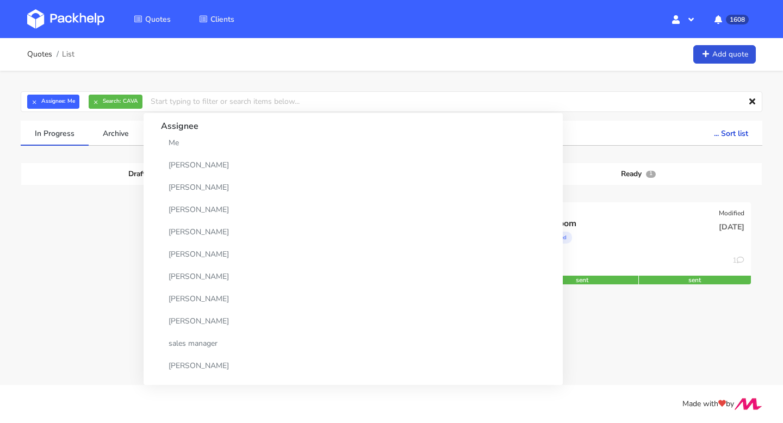
click at [602, 191] on div "Draft 0 Quotation 0 Ready 1 CAVA Modified Badagoom Corrugated 31 Jul 2025 MP 1 …" at bounding box center [392, 244] width 726 height 163
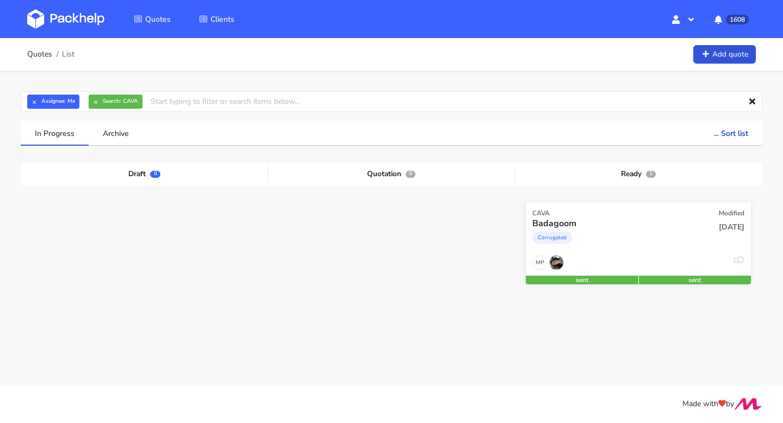
click at [598, 246] on div "Corrugated" at bounding box center [605, 241] width 144 height 22
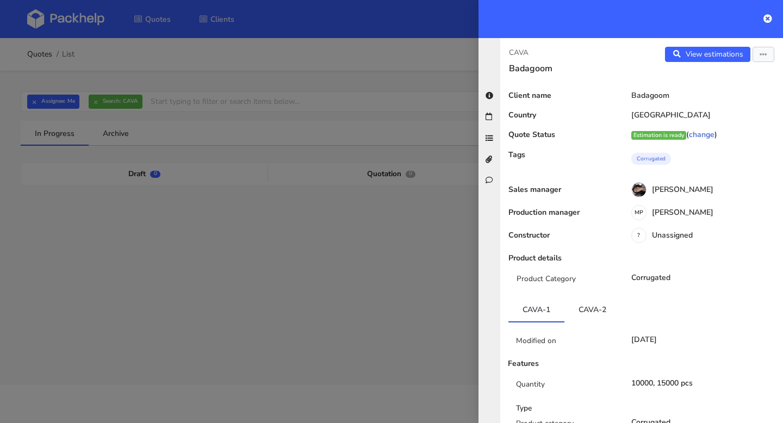
drag, startPoint x: 536, startPoint y: 45, endPoint x: 501, endPoint y: 46, distance: 34.8
click at [501, 46] on div "CAVA Badagoom View estimations View quote Edit quote Reject quote Client name B…" at bounding box center [641, 230] width 283 height 385
drag, startPoint x: 505, startPoint y: 52, endPoint x: 535, endPoint y: 52, distance: 29.9
click at [535, 52] on div "CAVA Badagoom" at bounding box center [570, 60] width 141 height 27
copy p "CAVA"
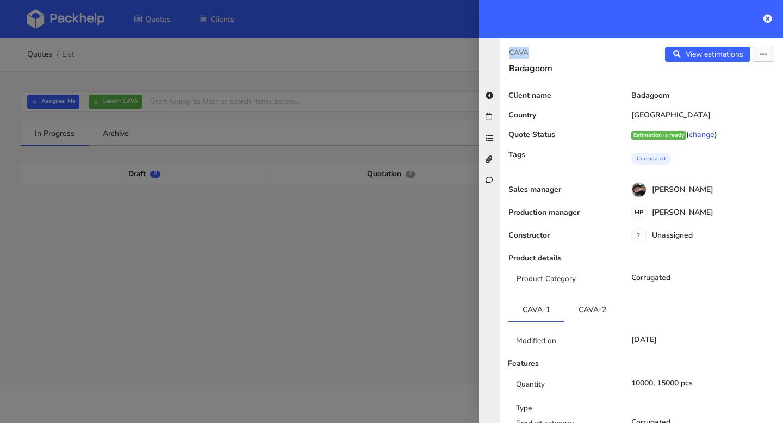
copy p "CAVA"
click at [716, 59] on link "View estimations" at bounding box center [707, 54] width 85 height 15
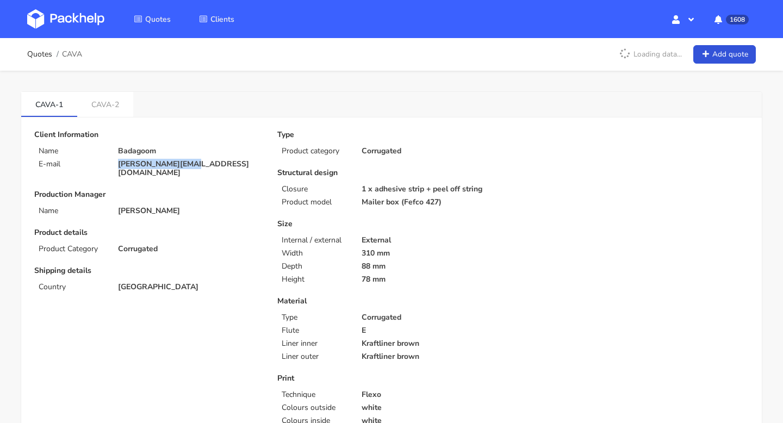
drag, startPoint x: 195, startPoint y: 163, endPoint x: 117, endPoint y: 163, distance: 77.8
click at [117, 163] on div "[PERSON_NAME][EMAIL_ADDRESS][DOMAIN_NAME]" at bounding box center [189, 168] width 159 height 17
copy p "[PERSON_NAME][EMAIL_ADDRESS][DOMAIN_NAME]"
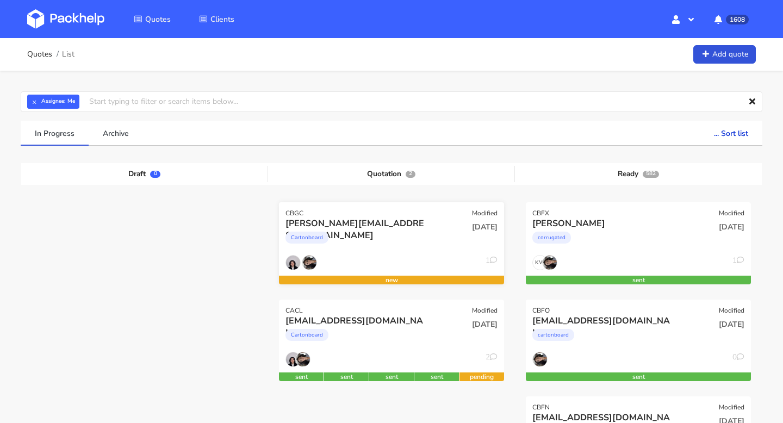
click at [311, 213] on div "CBGC Modified" at bounding box center [391, 209] width 225 height 15
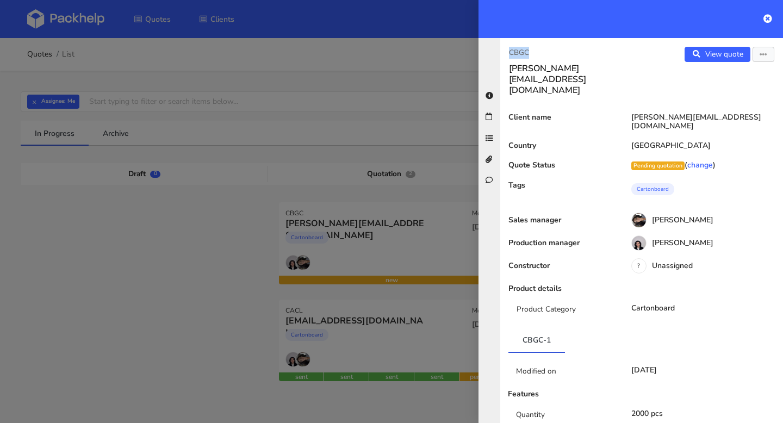
drag, startPoint x: 536, startPoint y: 48, endPoint x: 494, endPoint y: 48, distance: 41.3
click at [494, 48] on div "CBGC cella@k14.nl View quote Edit quote Client name cella@k14.nl Country Nether…" at bounding box center [631, 230] width 305 height 385
copy p "CBGC"
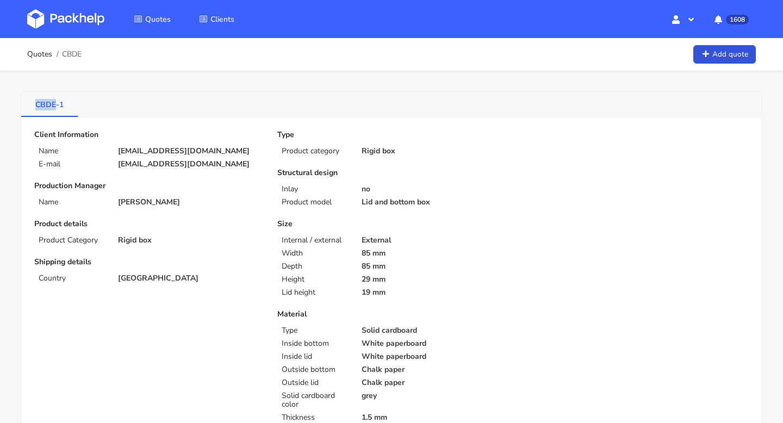
copy link "CBDE"
drag, startPoint x: 29, startPoint y: 101, endPoint x: 56, endPoint y: 106, distance: 27.2
click at [56, 106] on link "CBDE-1" at bounding box center [49, 104] width 57 height 24
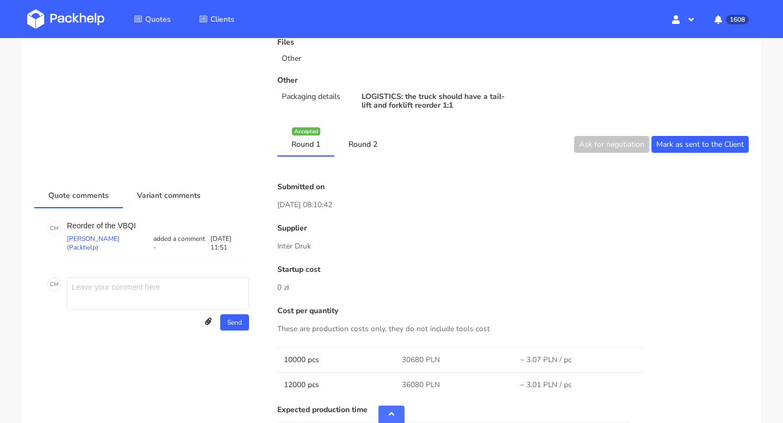
scroll to position [570, 0]
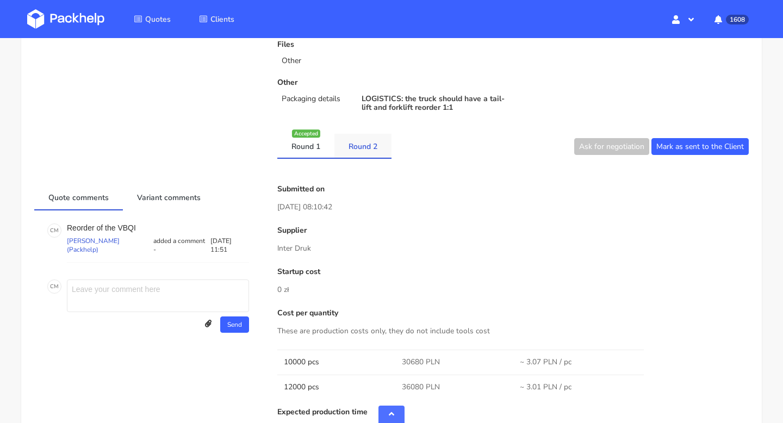
click at [363, 149] on link "Round 2" at bounding box center [363, 146] width 57 height 24
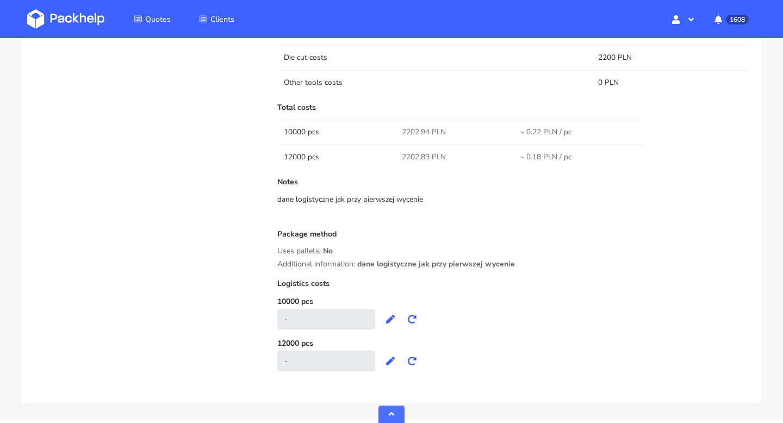
scroll to position [0, 0]
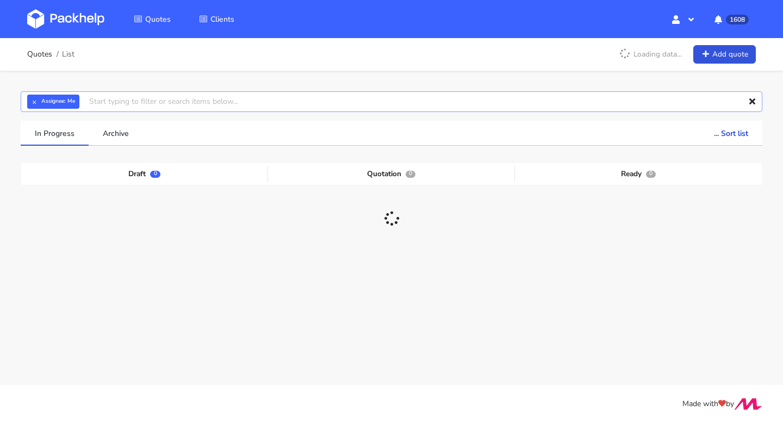
click at [152, 102] on input "text" at bounding box center [392, 101] width 742 height 21
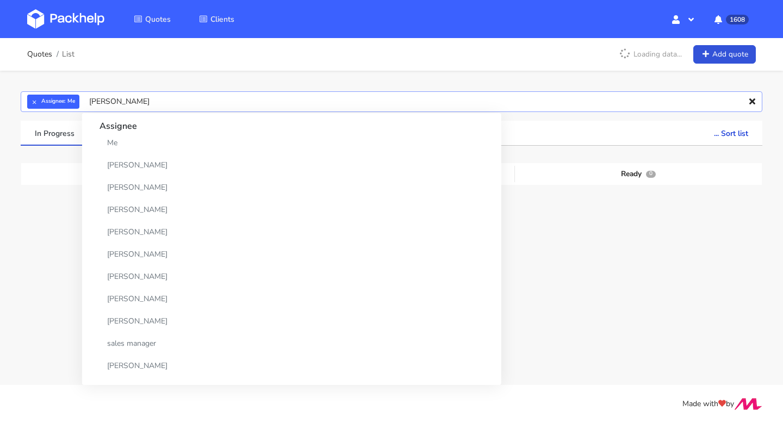
type input "monday"
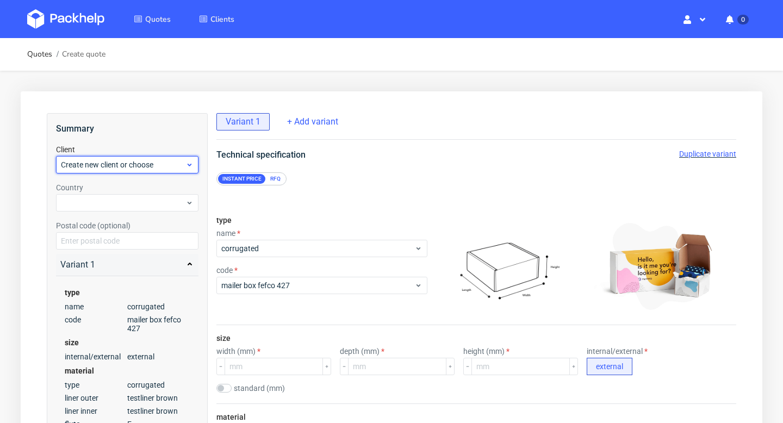
click at [121, 164] on span "Create new client or choose" at bounding box center [123, 164] width 125 height 11
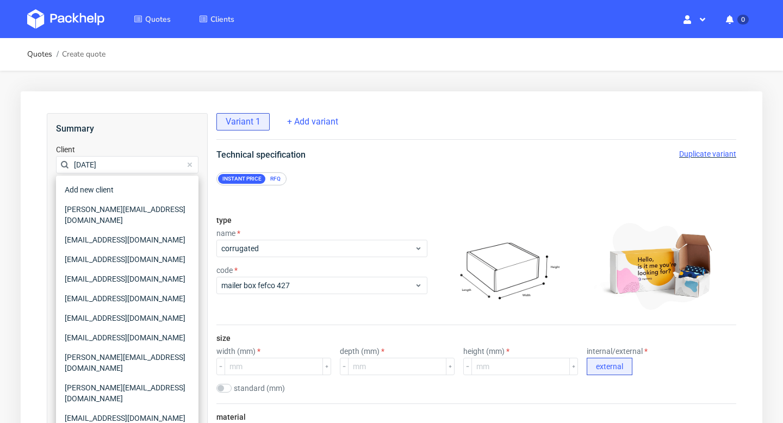
type input "[DATE]"
click at [131, 161] on input "[DATE]" at bounding box center [127, 164] width 143 height 17
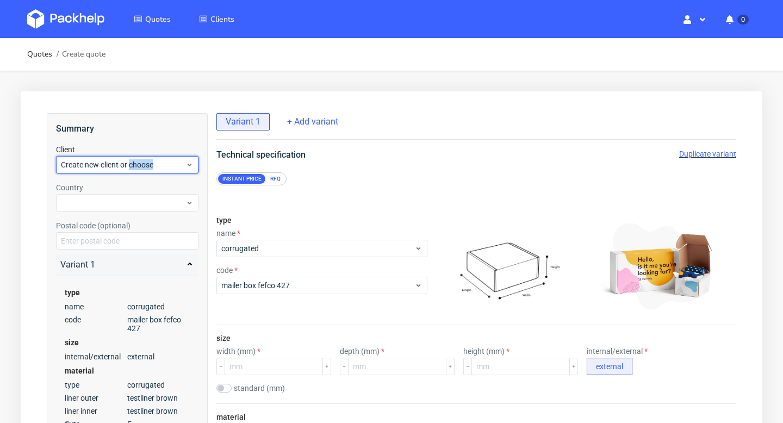
click at [131, 161] on span "Create new client or choose" at bounding box center [123, 164] width 125 height 11
click at [131, 176] on div "Summary Client Create new client or choose Country Postal code (optional) Varia…" at bounding box center [127, 276] width 161 height 327
click at [123, 167] on span "Create new client or choose" at bounding box center [123, 164] width 125 height 11
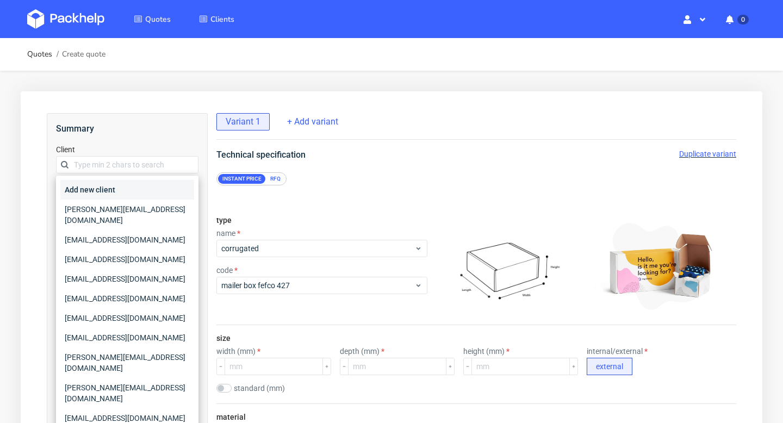
type input "[PERSON_NAME][EMAIL_ADDRESS][DOMAIN_NAME]"
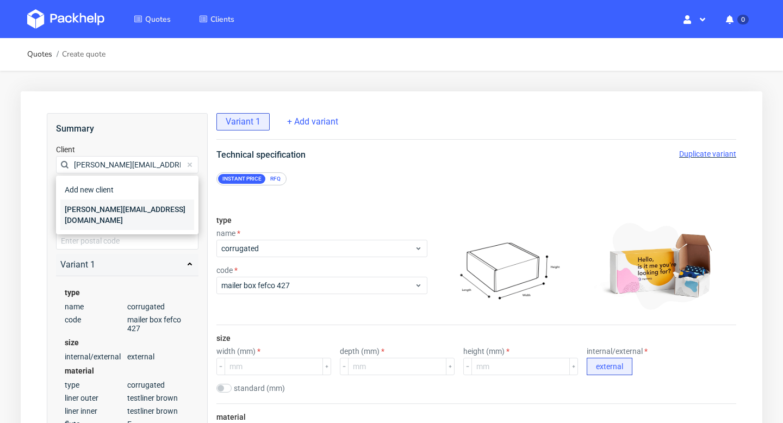
click at [108, 209] on div "[PERSON_NAME][EMAIL_ADDRESS][DOMAIN_NAME]" at bounding box center [127, 215] width 134 height 30
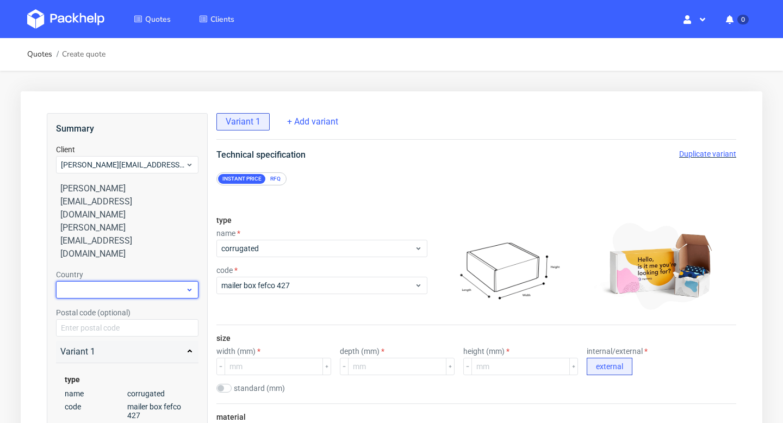
click at [96, 281] on div at bounding box center [127, 289] width 143 height 17
type input "nethe"
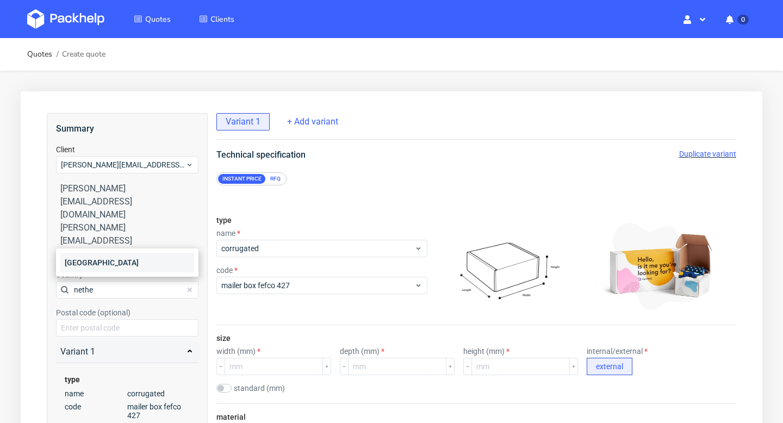
click at [115, 261] on div "[GEOGRAPHIC_DATA]" at bounding box center [127, 263] width 134 height 20
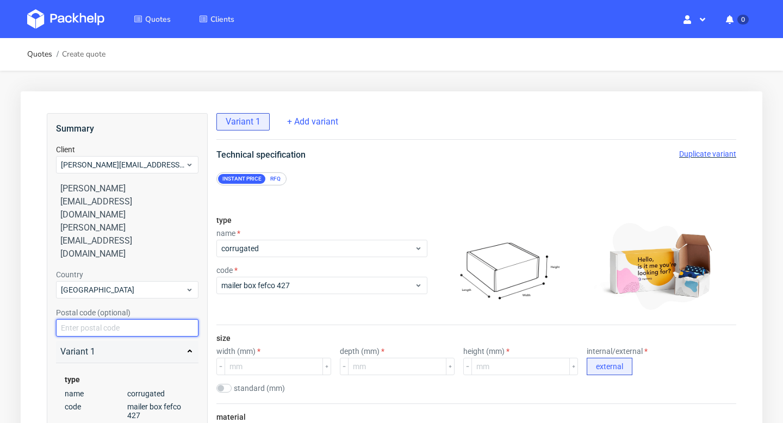
click at [104, 319] on input "text" at bounding box center [127, 327] width 143 height 17
paste input "3047 AV"
type input "3047 AV"
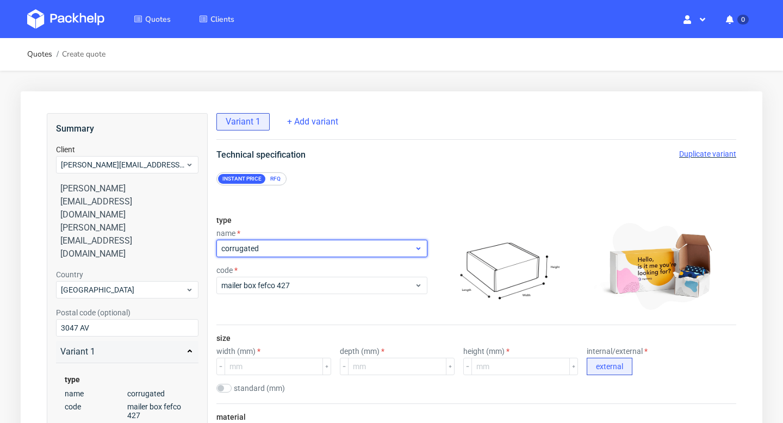
click at [282, 248] on span "corrugated" at bounding box center [317, 248] width 193 height 11
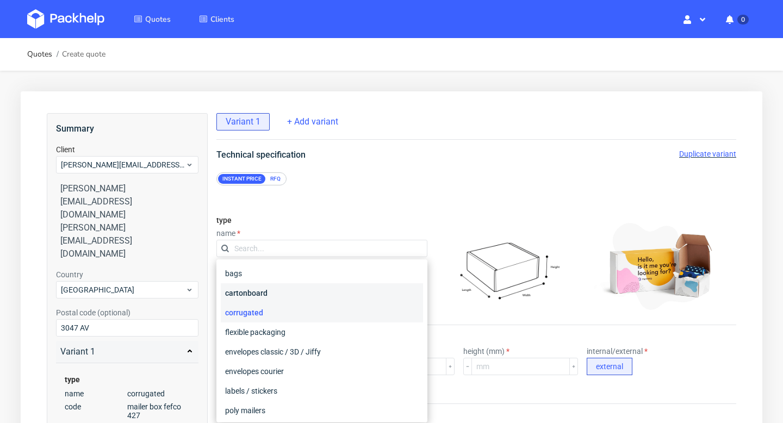
click at [270, 289] on div "cartonboard" at bounding box center [322, 293] width 202 height 20
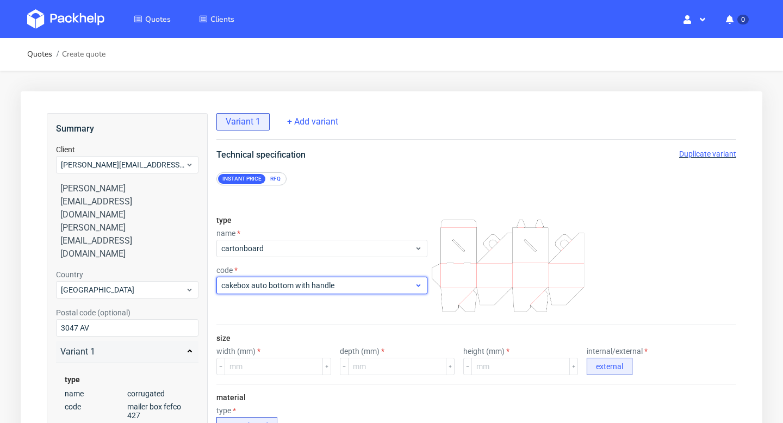
click at [279, 288] on span "cakebox auto bottom with handle" at bounding box center [317, 285] width 193 height 11
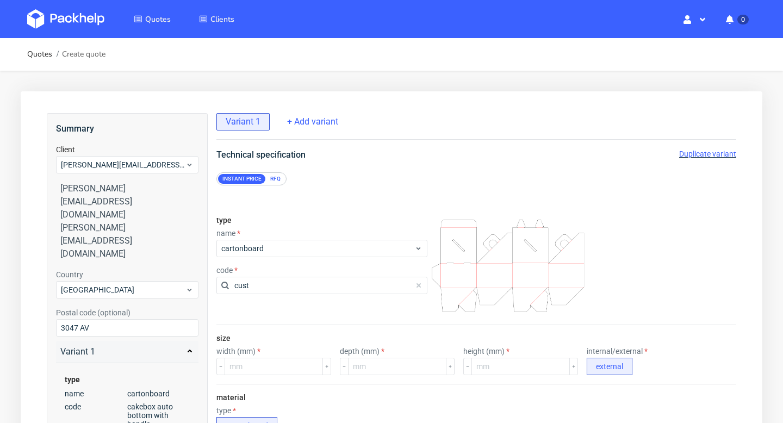
type input "cust"
click at [276, 178] on div "RFQ" at bounding box center [275, 179] width 19 height 10
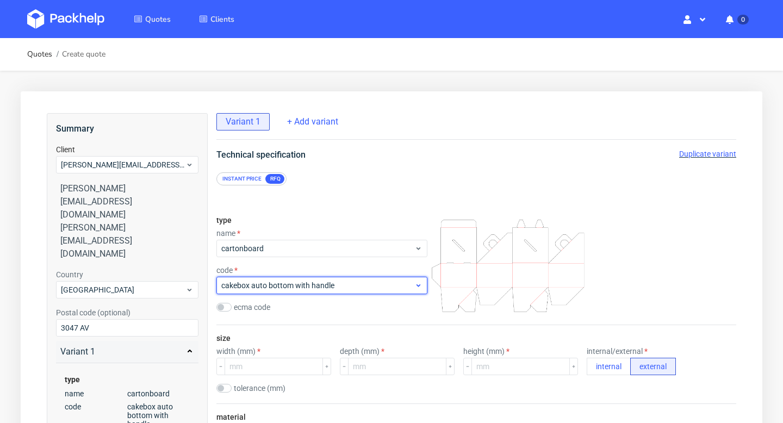
click at [273, 291] on div "cakebox auto bottom with handle" at bounding box center [322, 285] width 211 height 17
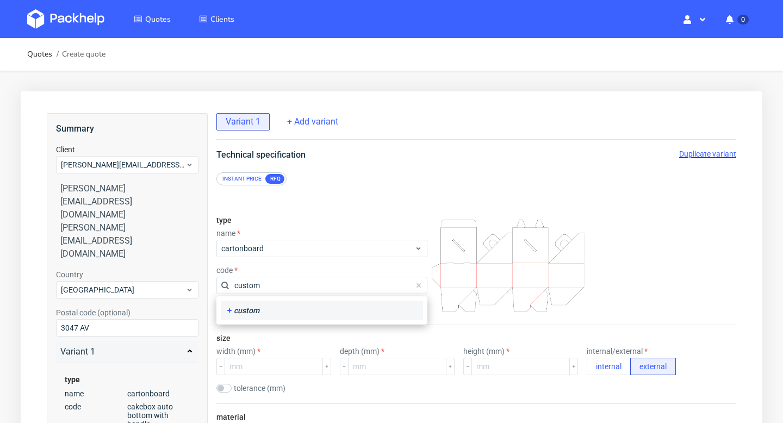
type input "custom"
click at [256, 311] on div "custom" at bounding box center [322, 310] width 194 height 11
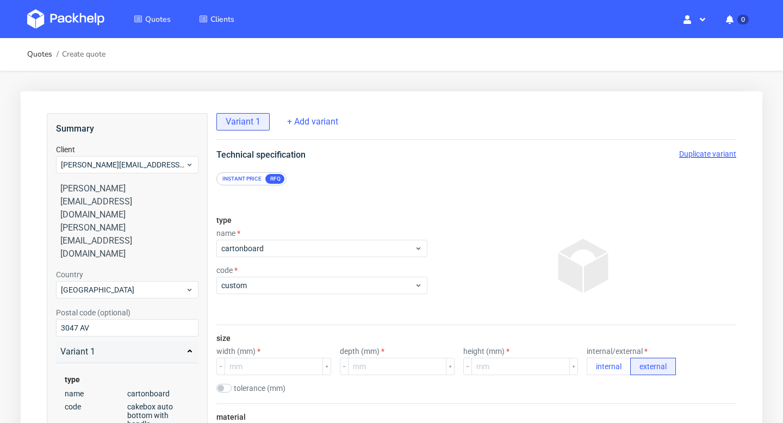
scroll to position [144, 0]
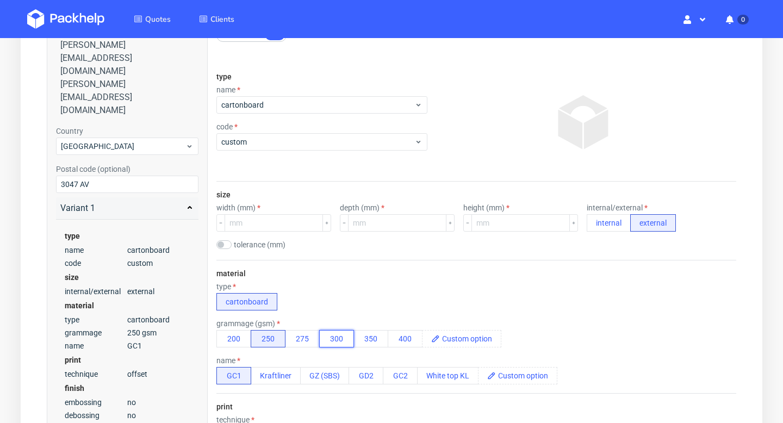
click at [336, 345] on button "300" at bounding box center [336, 338] width 35 height 17
click at [260, 223] on input "number" at bounding box center [274, 222] width 98 height 17
type input "90"
click at [367, 224] on input "number" at bounding box center [397, 222] width 98 height 17
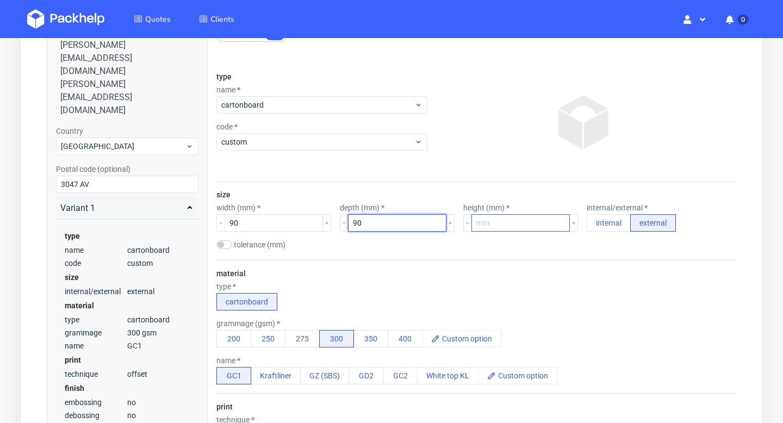
type input "90"
click at [477, 230] on input "number" at bounding box center [521, 222] width 98 height 17
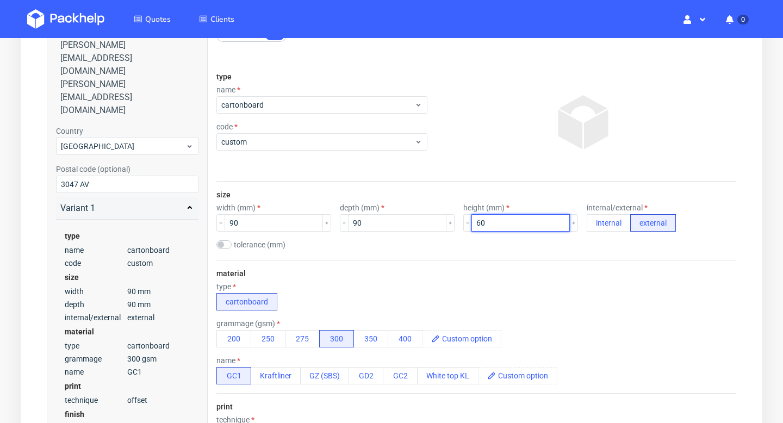
type input "60"
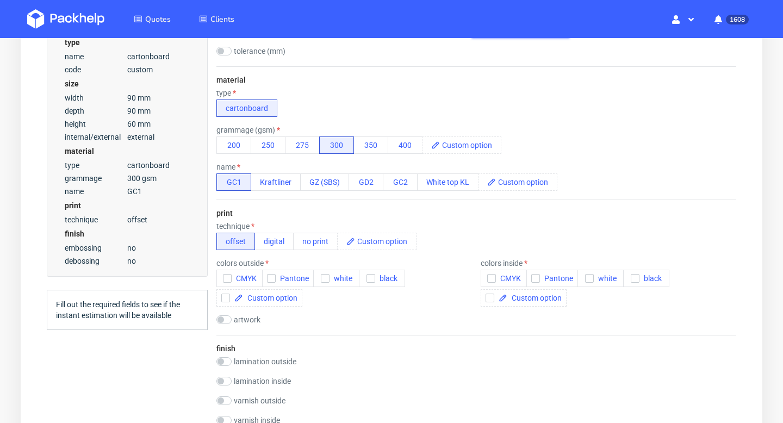
scroll to position [338, 0]
click at [331, 242] on button "no print" at bounding box center [315, 240] width 45 height 17
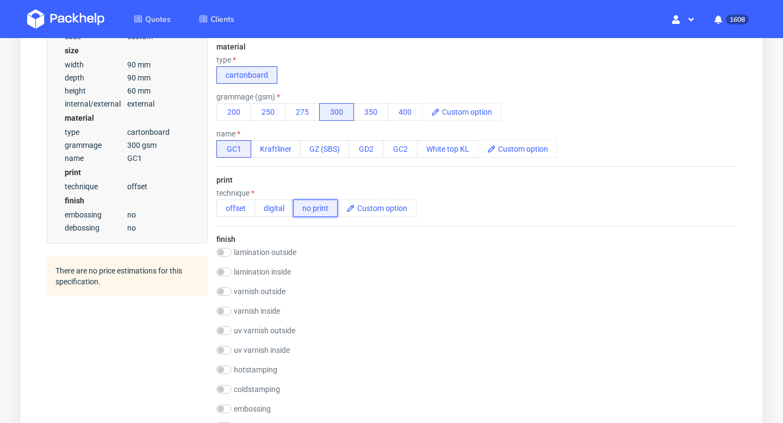
scroll to position [366, 0]
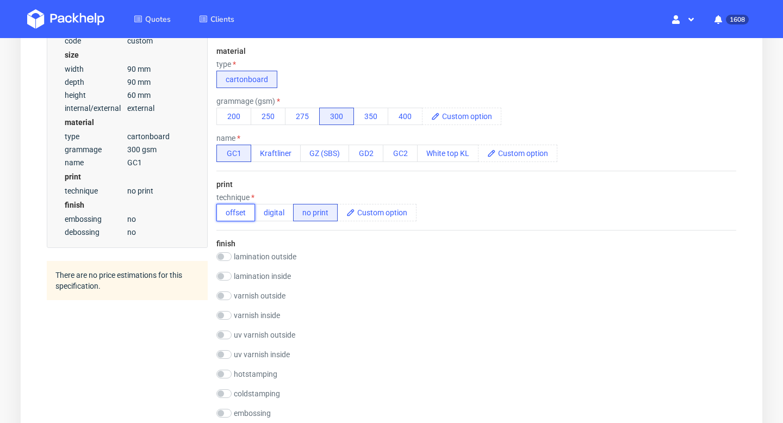
click at [240, 213] on button "offset" at bounding box center [236, 212] width 39 height 17
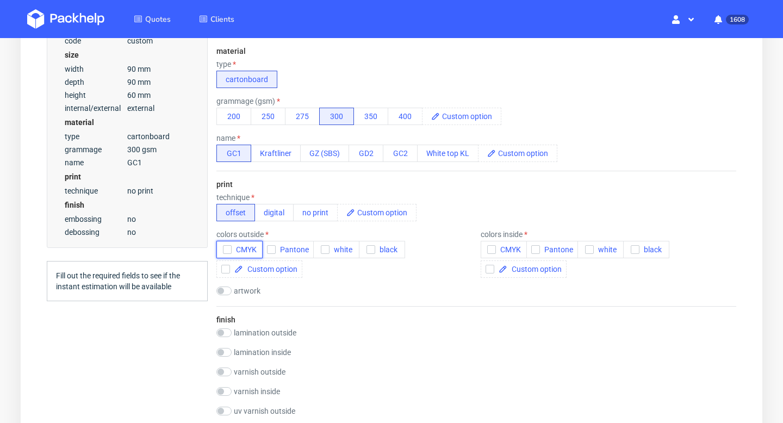
click at [224, 249] on icon "button" at bounding box center [228, 250] width 8 height 8
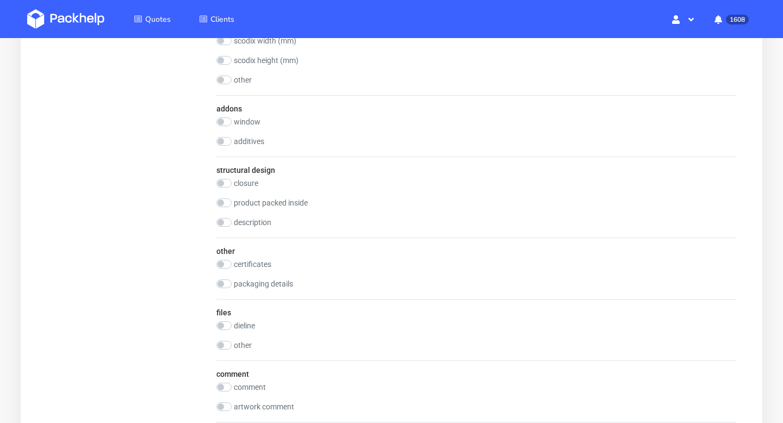
scroll to position [1104, 0]
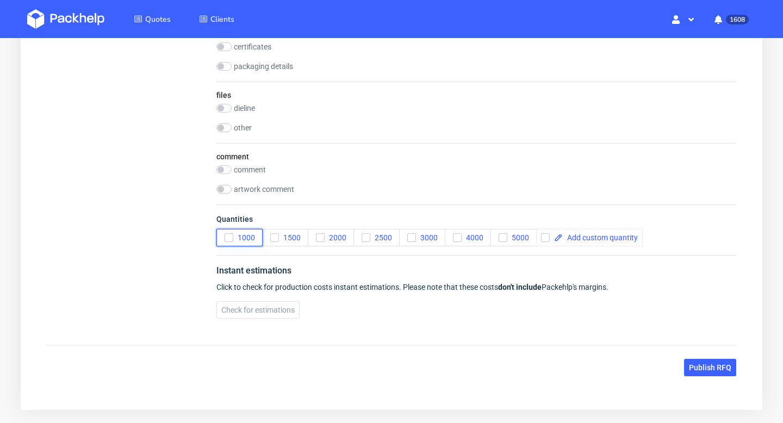
click at [225, 238] on icon "button" at bounding box center [229, 238] width 8 height 8
click at [275, 312] on span "Check for estimations" at bounding box center [257, 310] width 73 height 8
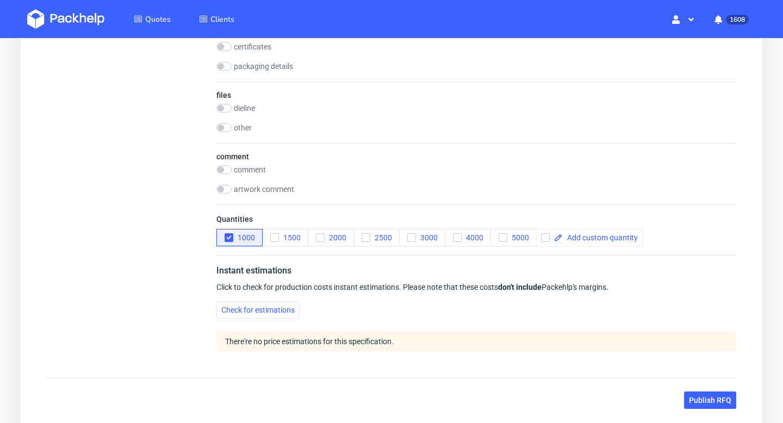
click at [245, 112] on label "dieline" at bounding box center [244, 108] width 21 height 9
checkbox input "true"
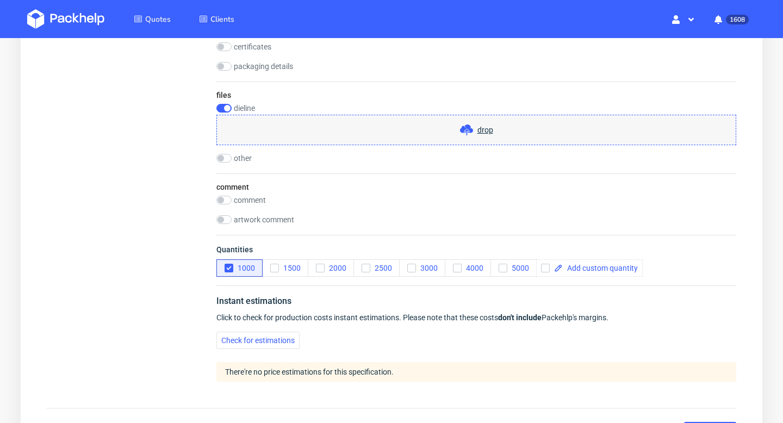
click at [410, 139] on div "drop" at bounding box center [477, 130] width 520 height 30
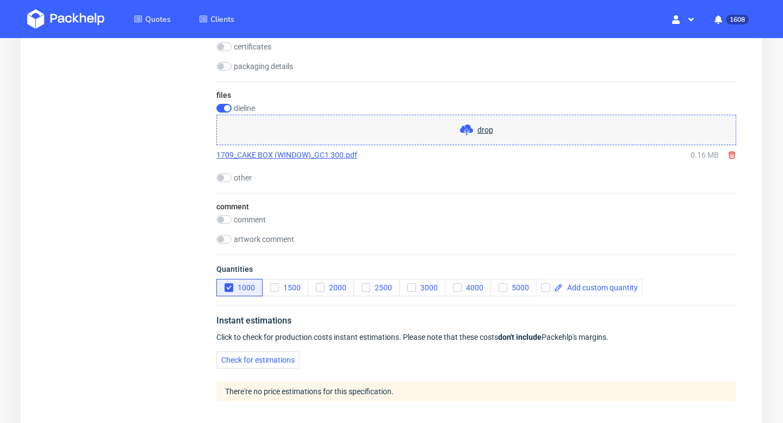
click at [472, 129] on use at bounding box center [466, 130] width 13 height 11
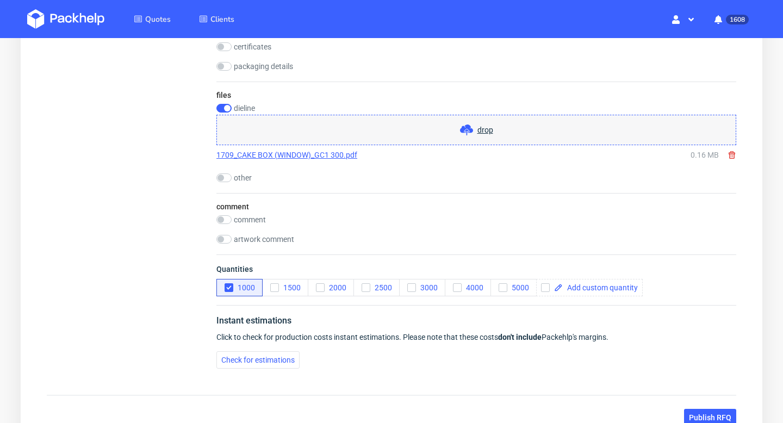
click at [239, 177] on label "other" at bounding box center [243, 178] width 18 height 9
checkbox input "true"
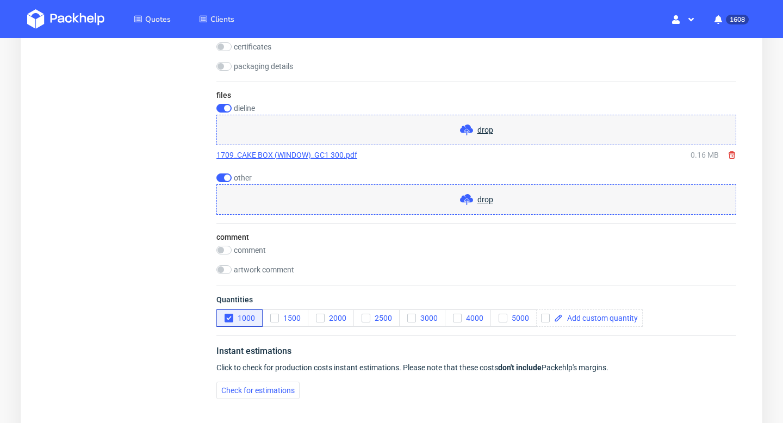
click at [243, 252] on label "comment" at bounding box center [250, 250] width 32 height 9
checkbox input "true"
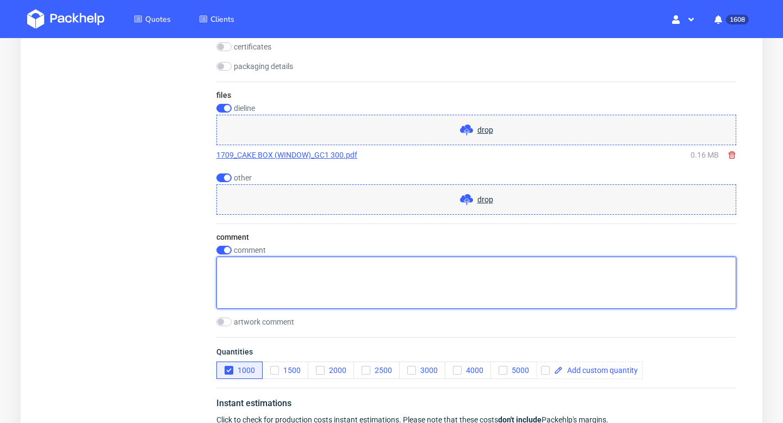
click at [261, 269] on textarea at bounding box center [477, 283] width 520 height 52
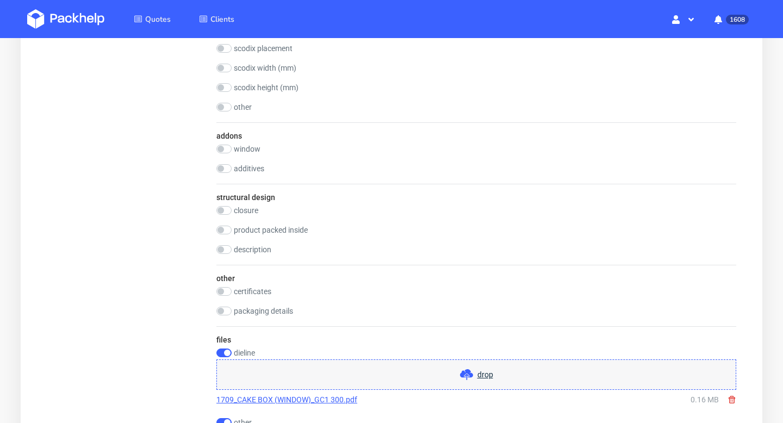
scroll to position [835, 0]
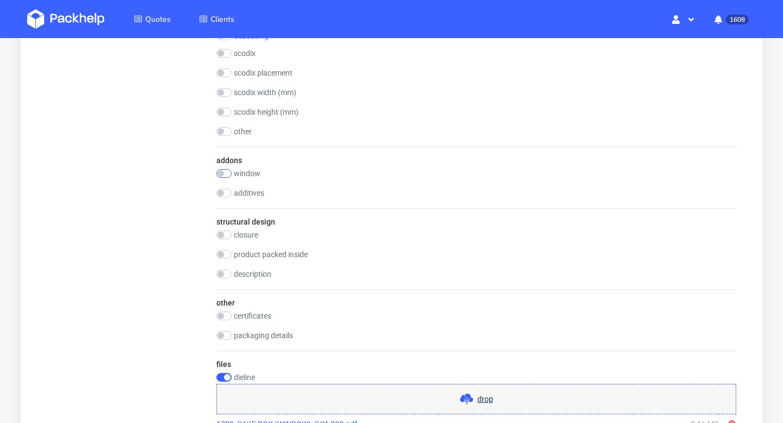
type textarea "Transparent window"
click at [219, 173] on input "checkbox" at bounding box center [224, 173] width 15 height 9
checkbox input "true"
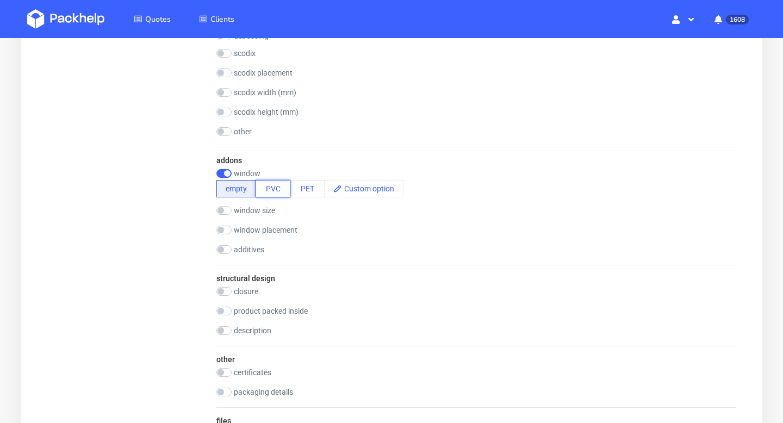
click at [270, 189] on button "PVC" at bounding box center [273, 188] width 35 height 17
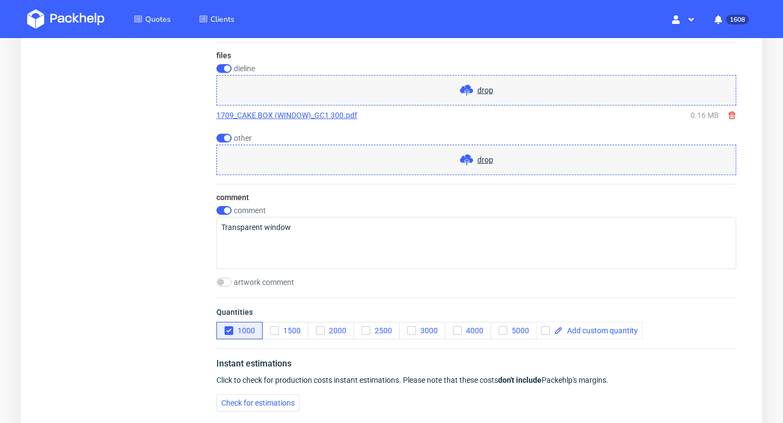
scroll to position [1334, 0]
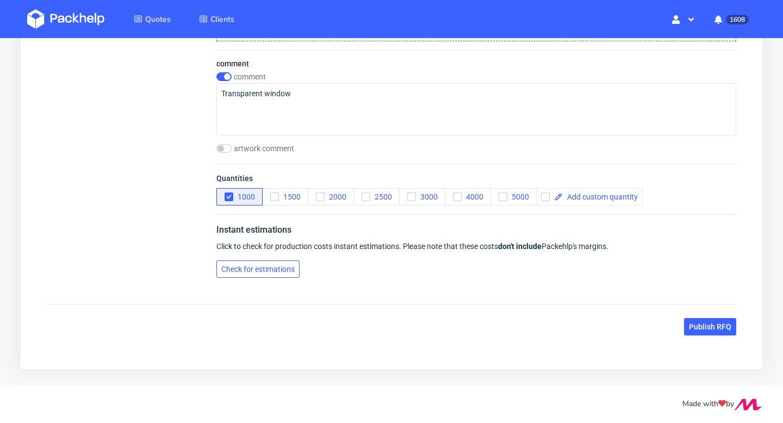
click at [282, 273] on span "Check for estimations" at bounding box center [257, 269] width 73 height 8
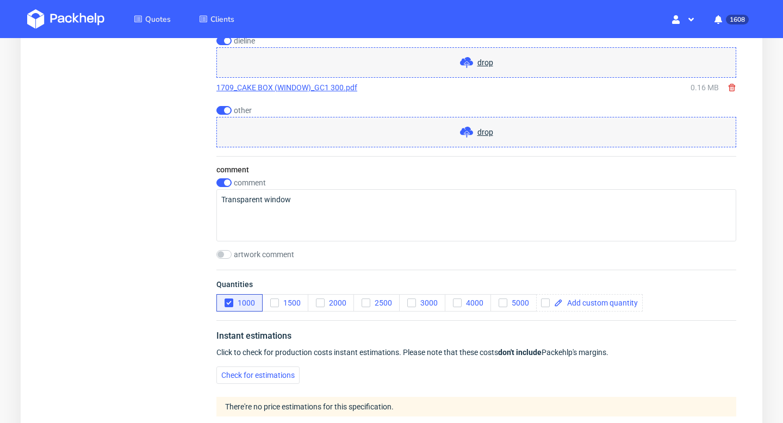
scroll to position [1315, 0]
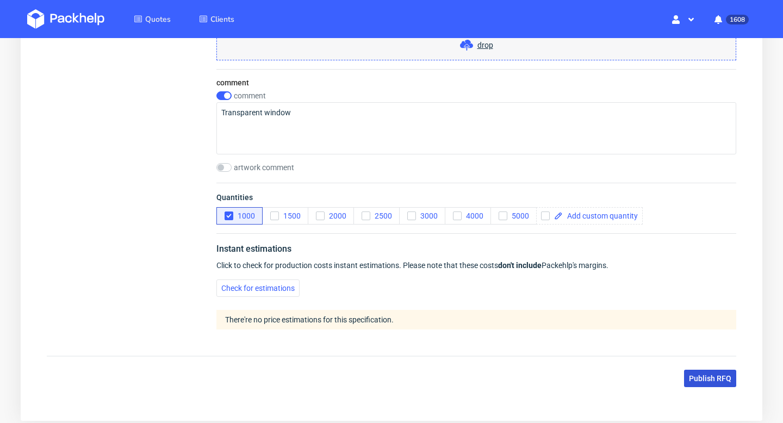
click at [721, 382] on span "Publish RFQ" at bounding box center [710, 379] width 42 height 8
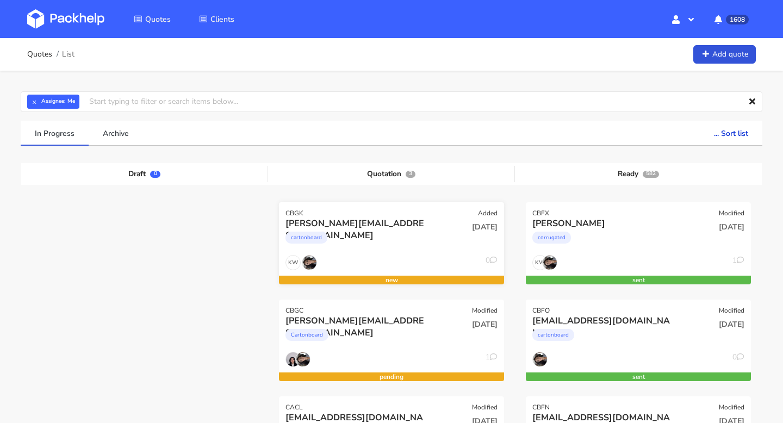
click at [421, 238] on div "cartonboard" at bounding box center [358, 241] width 144 height 22
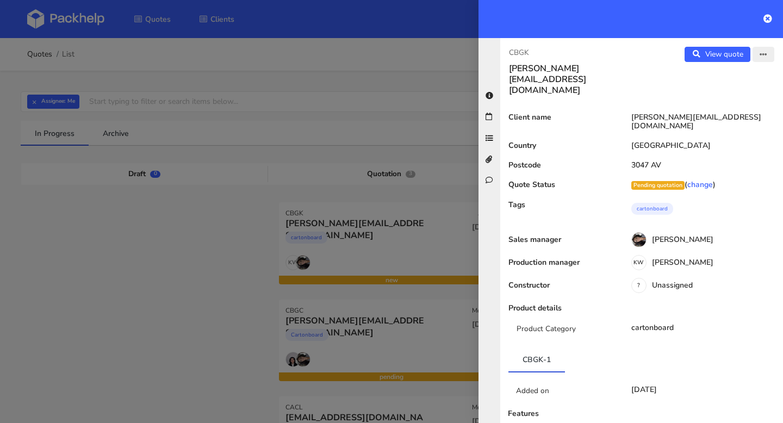
click at [765, 47] on button "button" at bounding box center [764, 54] width 22 height 15
click at [729, 69] on link "Edit quote" at bounding box center [729, 77] width 96 height 18
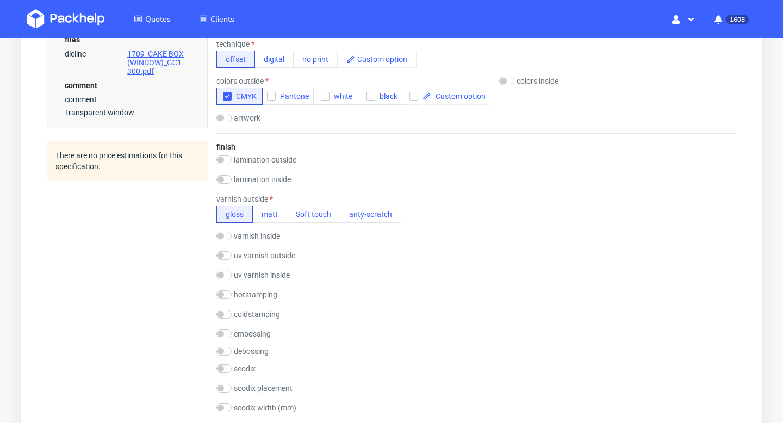
scroll to position [515, 0]
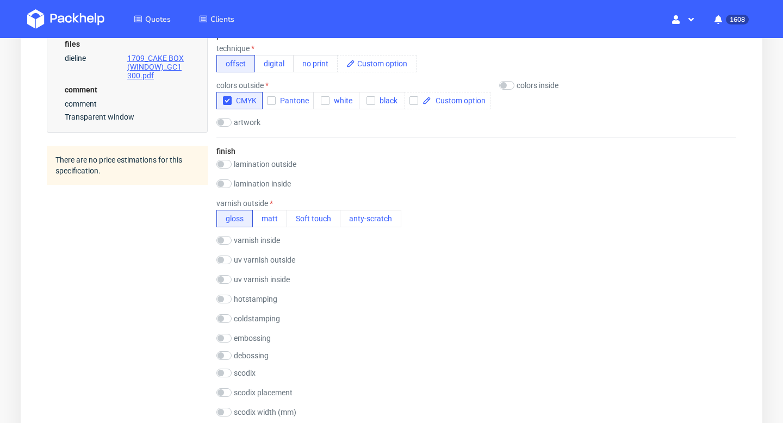
click at [226, 159] on div "finish lamination outside gloss matt Soft touch anty-scratch PE(HDPE) laminatio…" at bounding box center [477, 302] width 520 height 329
click at [225, 162] on input "checkbox" at bounding box center [224, 164] width 15 height 9
checkbox input "true"
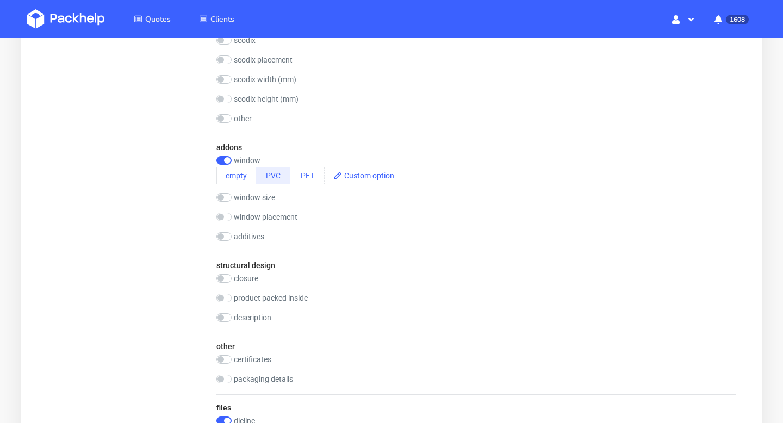
scroll to position [1284, 0]
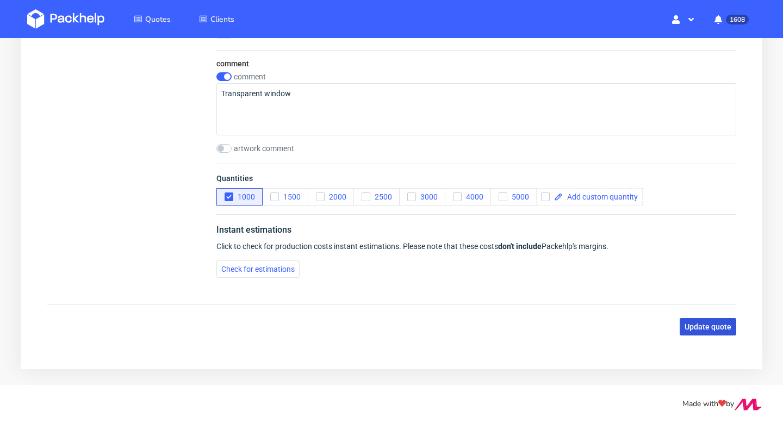
click at [717, 326] on span "Update quote" at bounding box center [708, 327] width 47 height 8
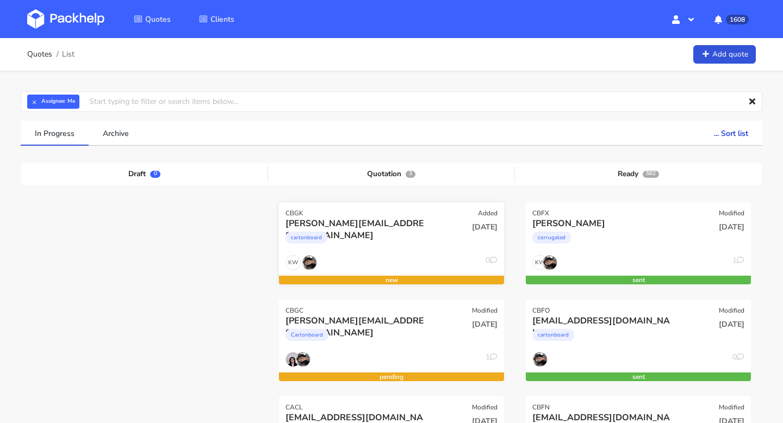
click at [343, 211] on div "CBGK Added" at bounding box center [391, 209] width 225 height 15
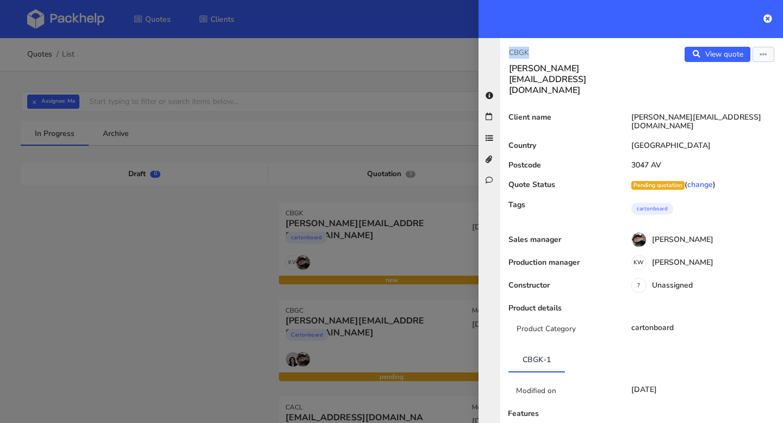
drag, startPoint x: 540, startPoint y: 52, endPoint x: 496, endPoint y: 52, distance: 44.1
click at [496, 52] on div "CBGK [PERSON_NAME][EMAIL_ADDRESS][DOMAIN_NAME] View quote Edit quote Client nam…" at bounding box center [631, 230] width 305 height 385
copy p "CBGK"
click at [768, 15] on icon at bounding box center [768, 18] width 9 height 9
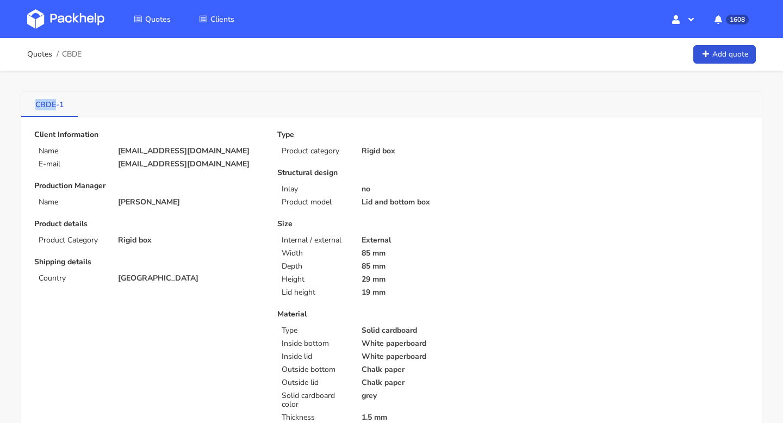
drag, startPoint x: 25, startPoint y: 106, endPoint x: 55, endPoint y: 106, distance: 30.5
click at [55, 106] on link "CBDE-1" at bounding box center [49, 104] width 57 height 24
copy link "CBDE"
